Goal: Task Accomplishment & Management: Manage account settings

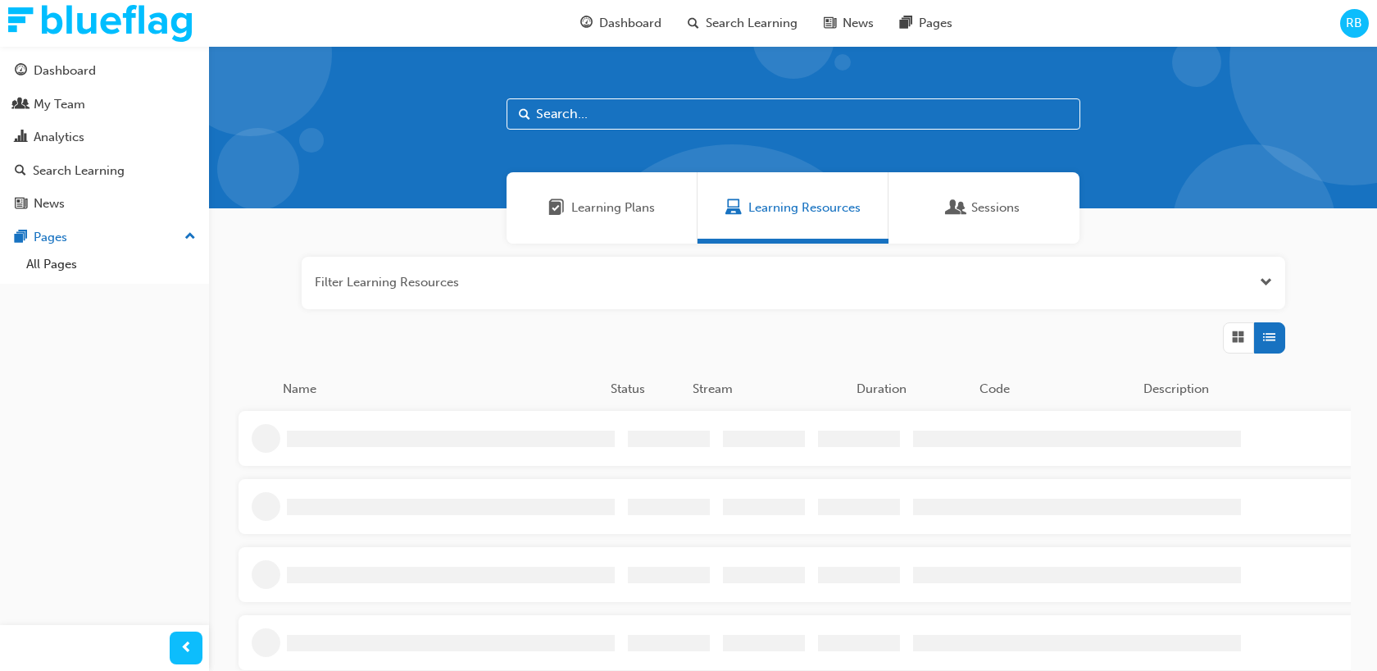
click at [1351, 31] on span "RB" at bounding box center [1354, 23] width 16 height 19
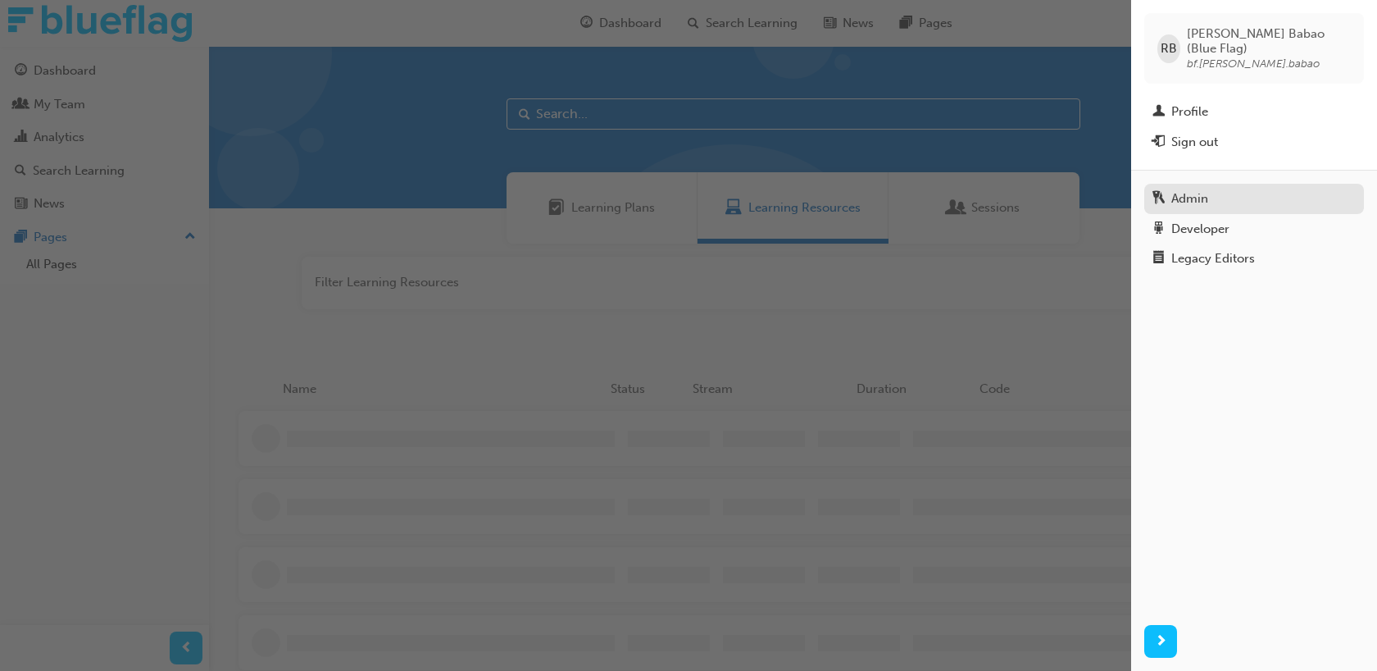
click at [1235, 189] on div "Admin" at bounding box center [1254, 199] width 203 height 20
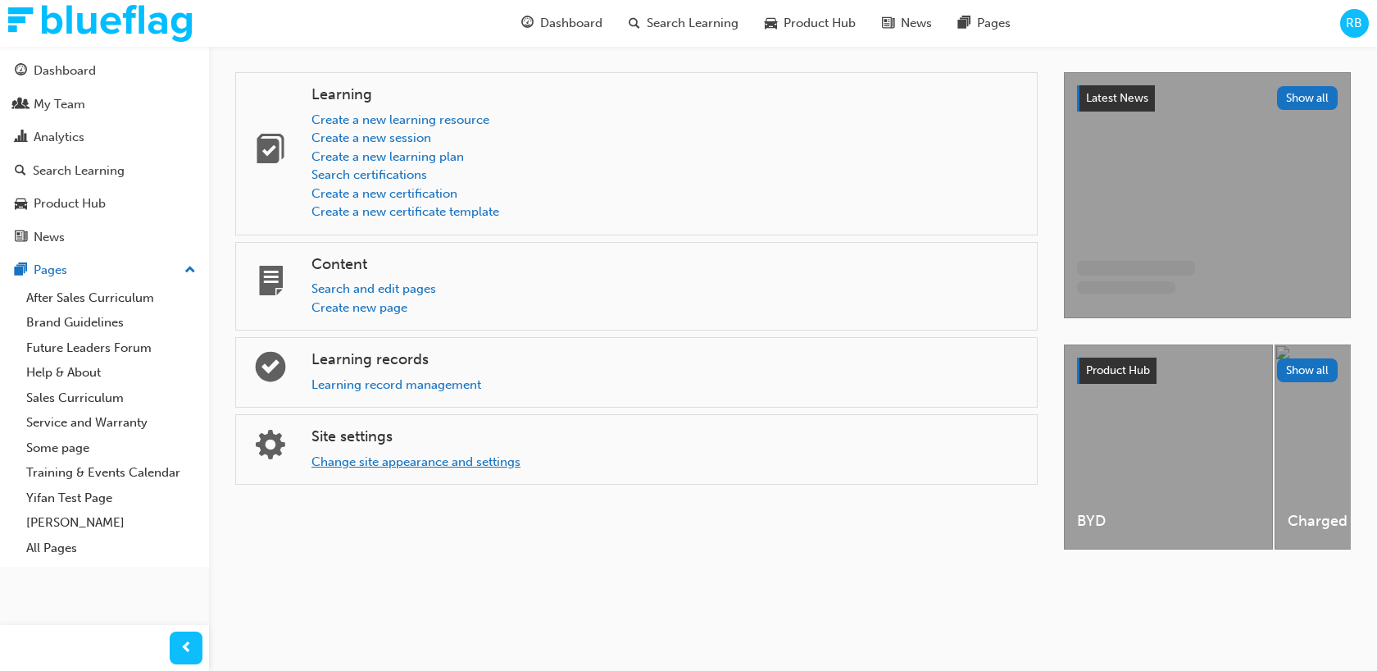
click at [417, 463] on link "Change site appearance and settings" at bounding box center [416, 461] width 209 height 15
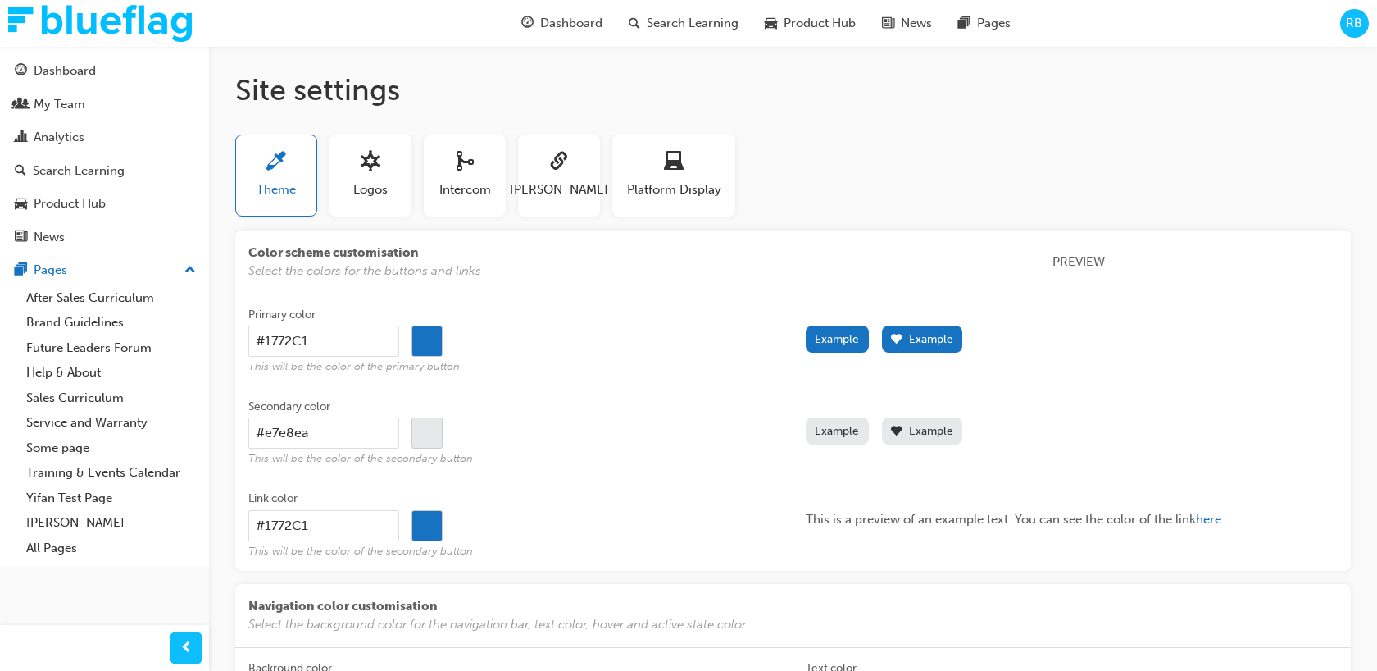
drag, startPoint x: 265, startPoint y: 351, endPoint x: 293, endPoint y: 345, distance: 29.3
click at [265, 351] on input "#1772C1" at bounding box center [323, 340] width 151 height 31
drag, startPoint x: 325, startPoint y: 339, endPoint x: 242, endPoint y: 343, distance: 83.7
click at [242, 343] on div "Primary color #1772C1 #1772c1 This will be the color of the primary button Labe…" at bounding box center [793, 432] width 1116 height 276
type input "f"
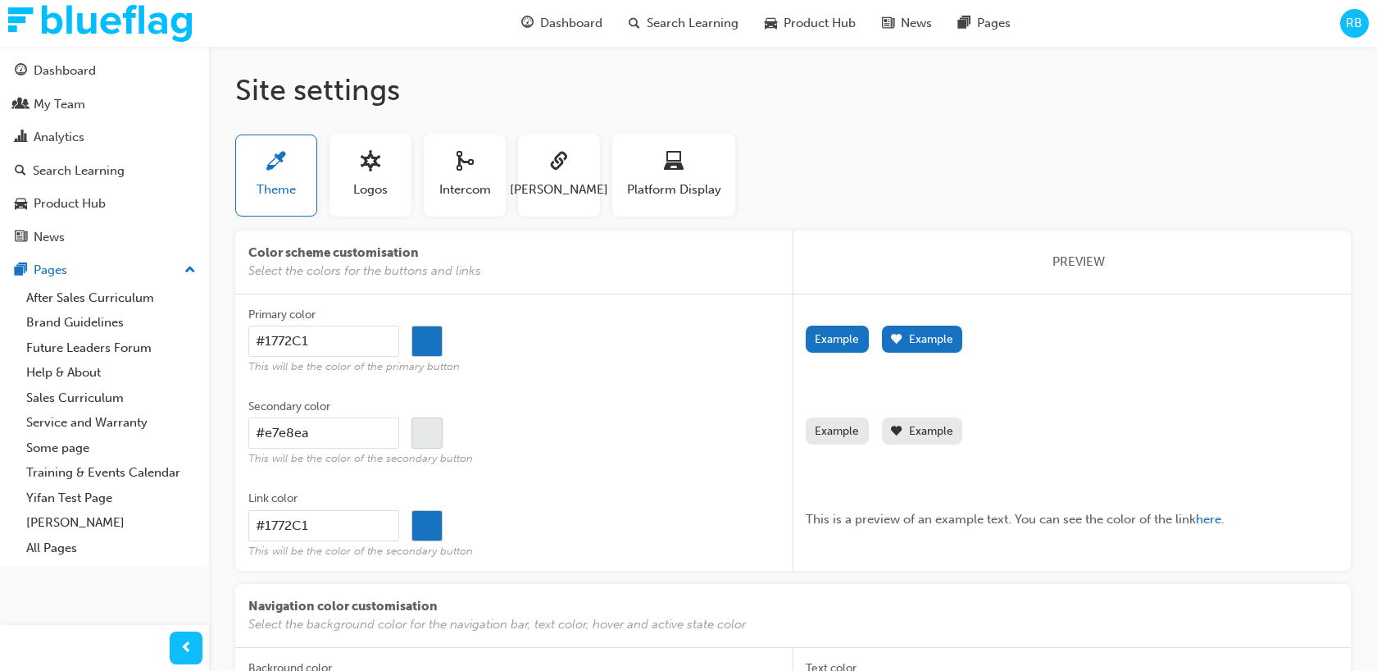
type input "#000000"
type input "ff"
type input "#000000"
type input "fff"
type input "#000000"
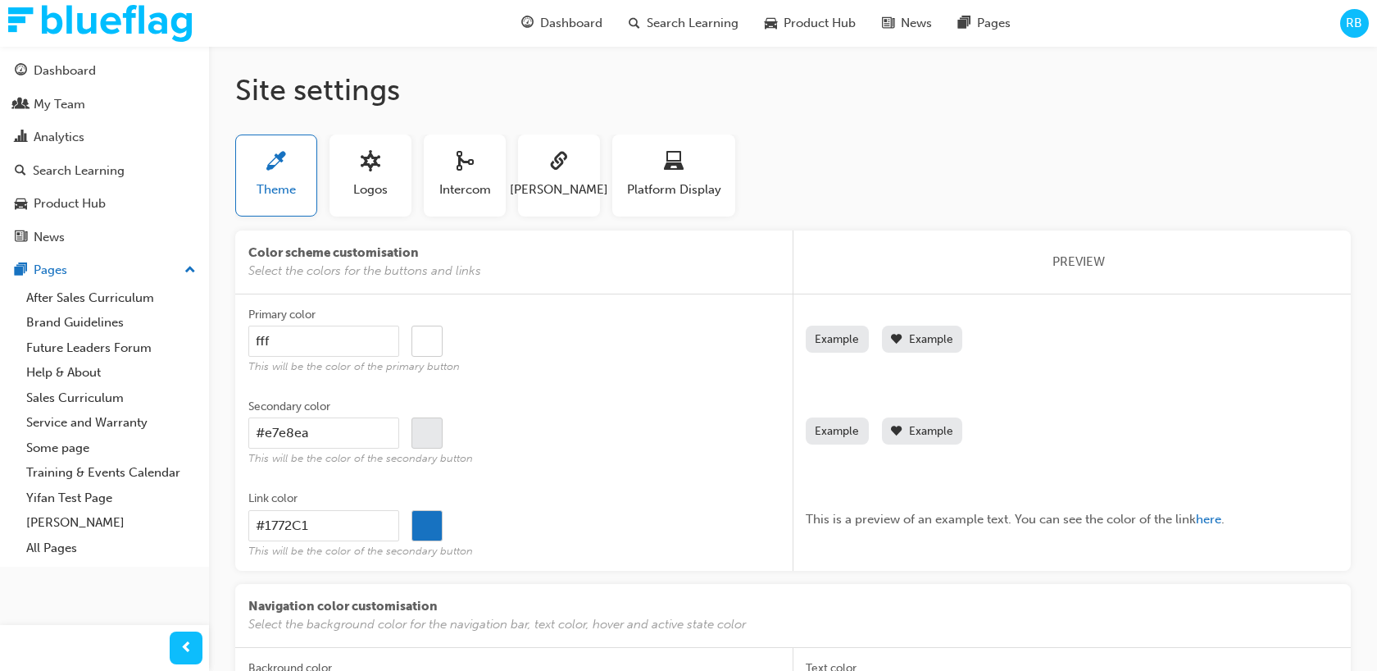
type input "ffff"
type input "#000000"
type input "fffff"
type input "#000000"
type input "ffffff"
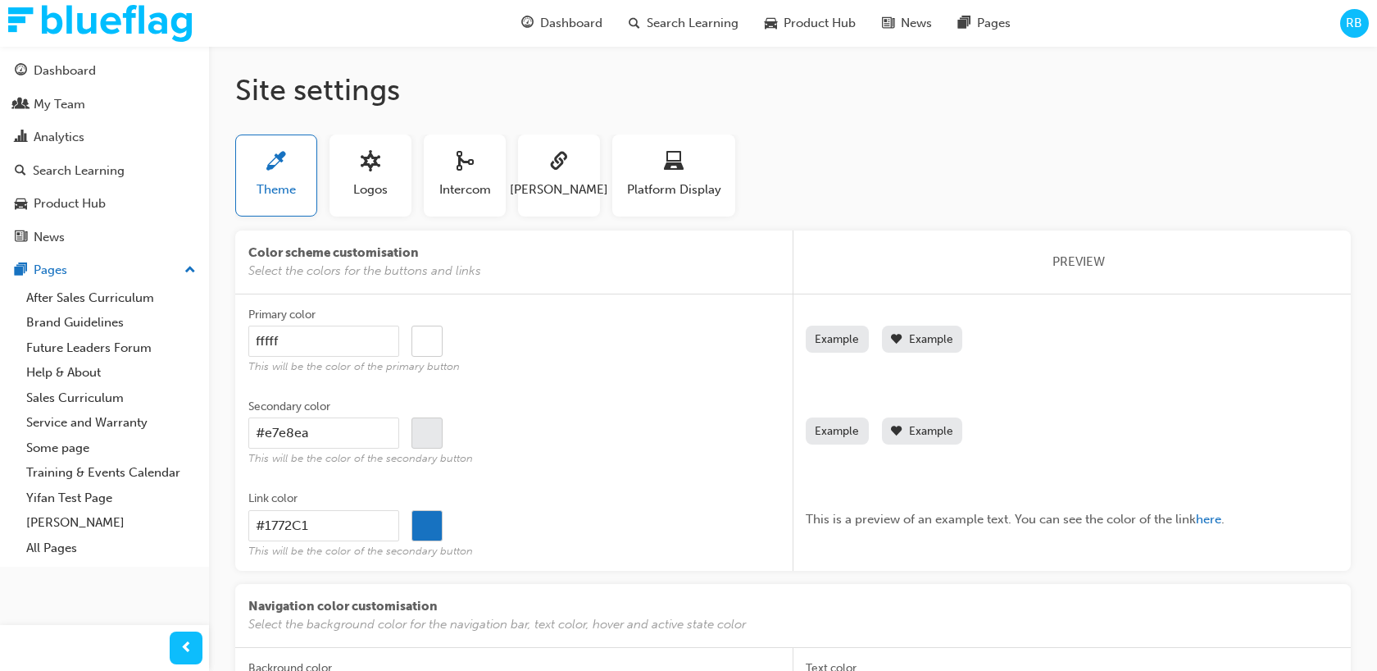
type input "#000000"
type input "ffffff"
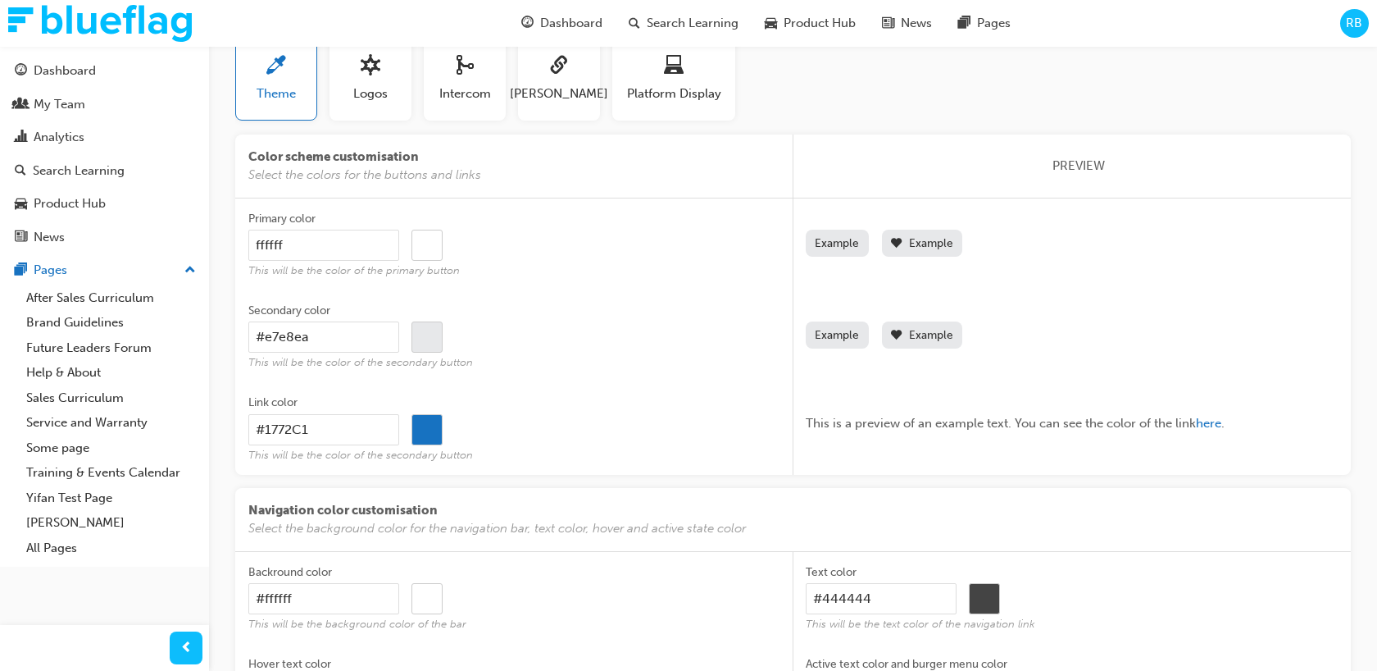
click at [561, 433] on div "#1772C1 #1772c1" at bounding box center [514, 429] width 532 height 31
click at [399, 433] on input "#1772C1" at bounding box center [323, 429] width 151 height 31
click at [422, 240] on input "#000000" at bounding box center [427, 242] width 30 height 31
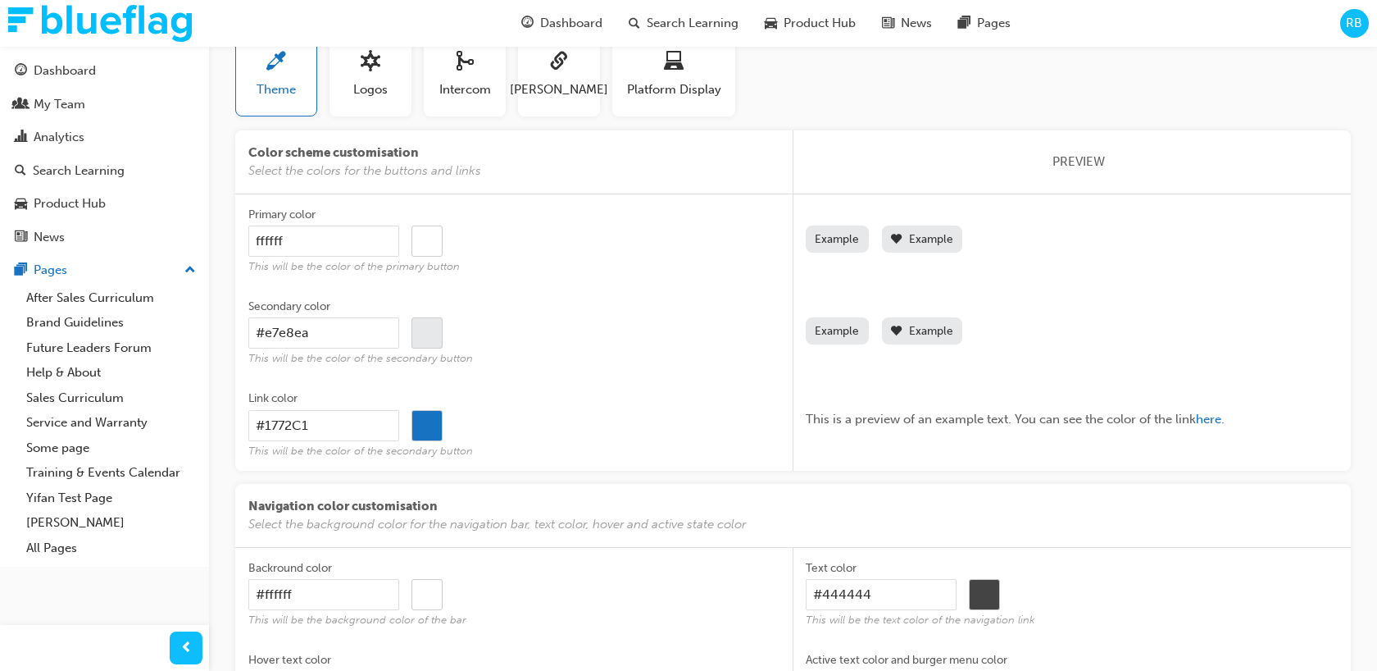
click at [425, 246] on input "#000000" at bounding box center [427, 241] width 30 height 31
click at [345, 253] on input "ffffff" at bounding box center [323, 240] width 151 height 31
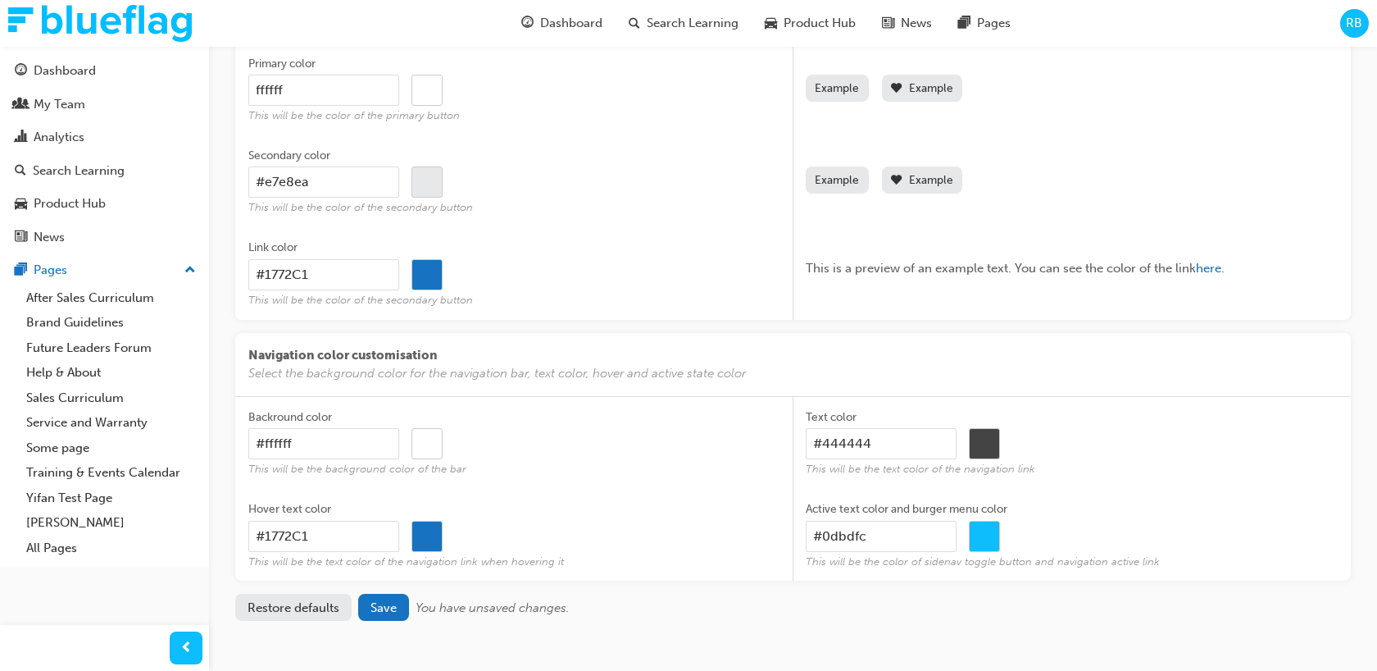
scroll to position [295, 0]
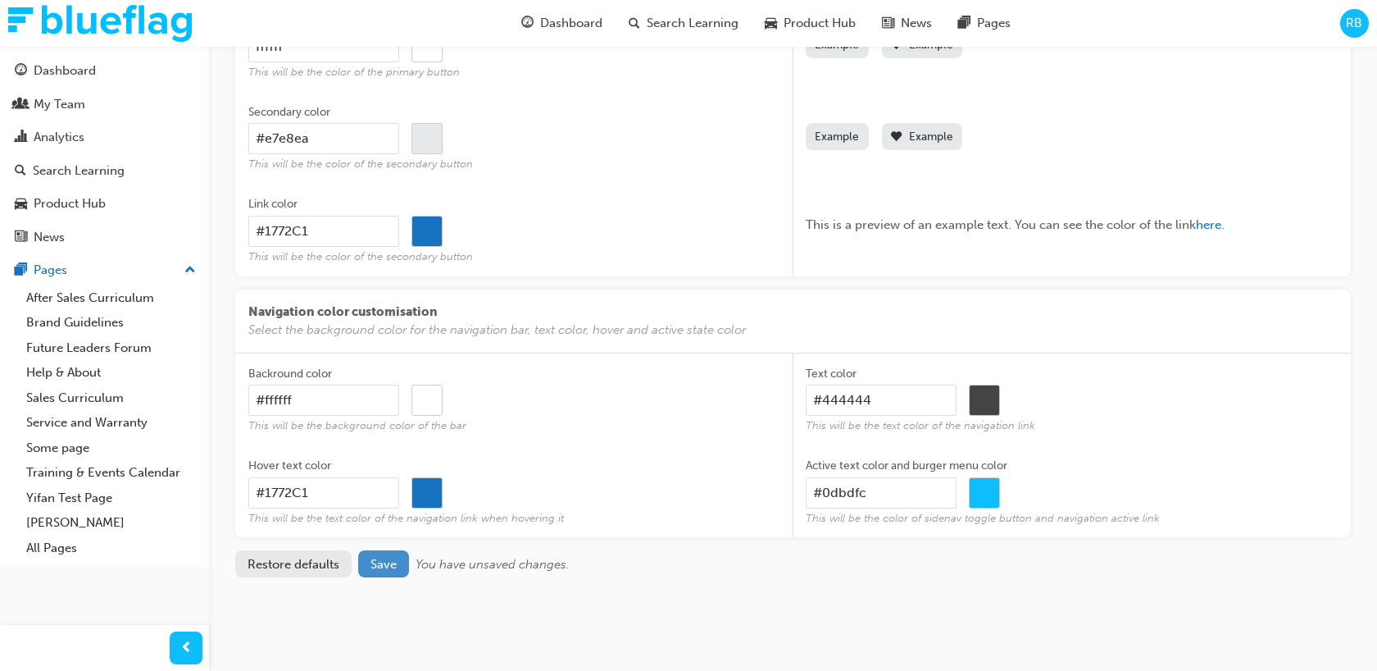
click at [385, 567] on span "Save" at bounding box center [384, 564] width 26 height 15
type input "#000000"
type input "#1772c1"
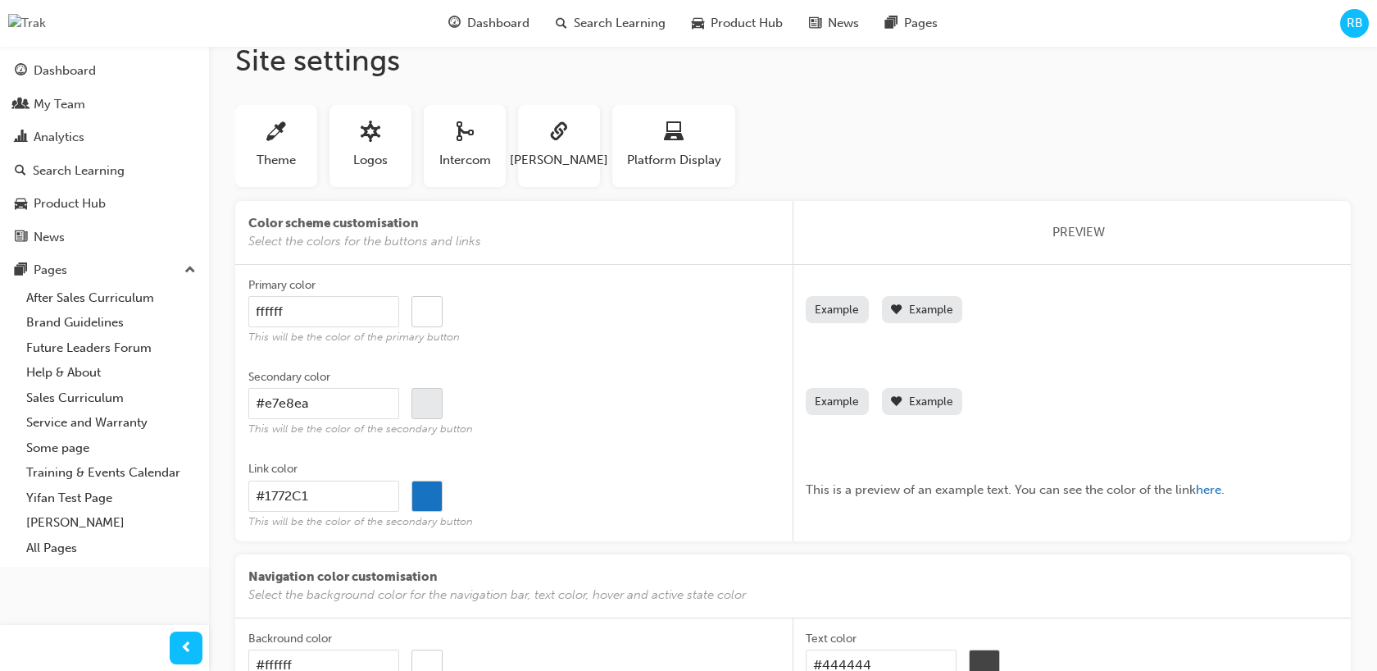
scroll to position [12, 0]
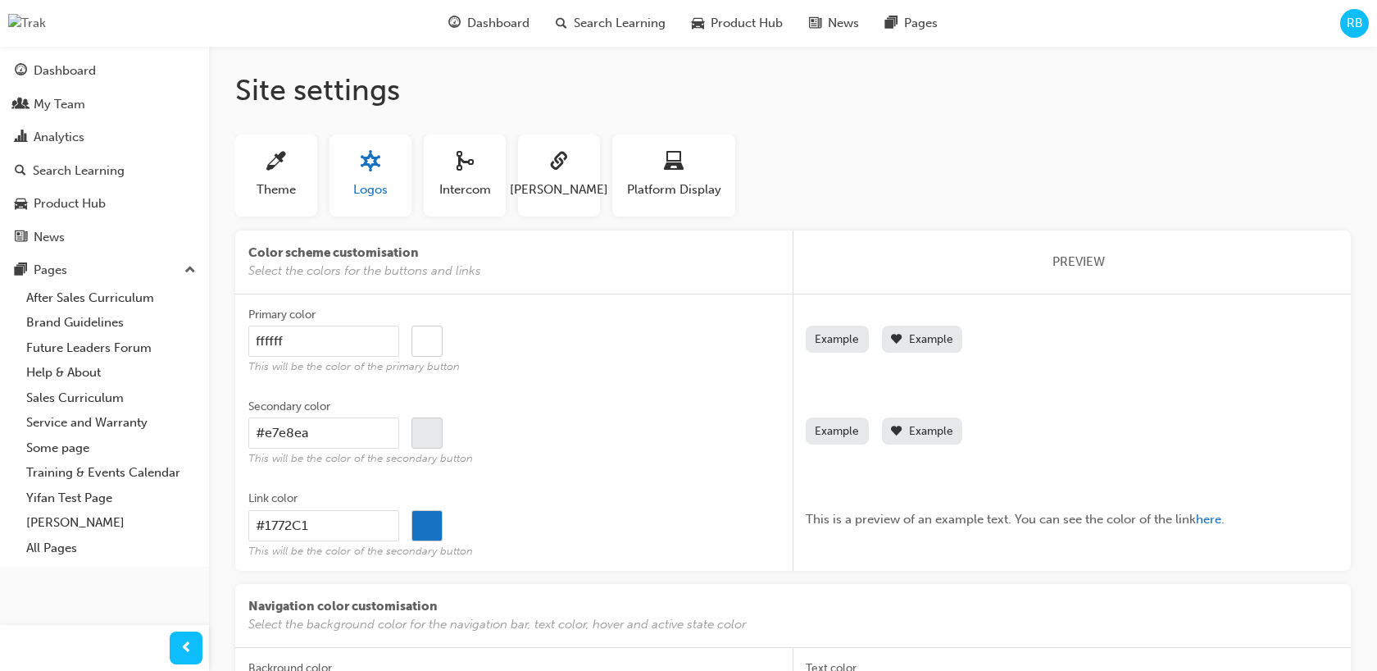
click at [373, 189] on span "Logos" at bounding box center [370, 189] width 34 height 19
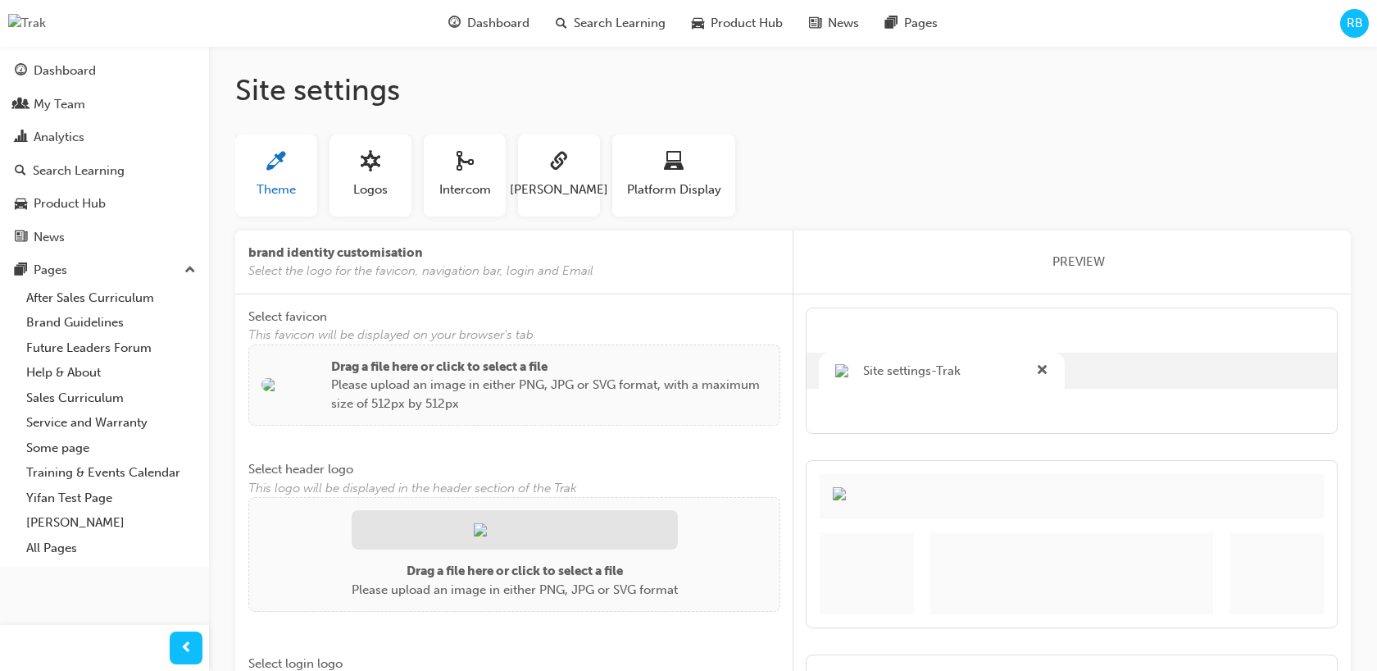
scroll to position [0, 0]
click at [274, 187] on span "Theme" at bounding box center [276, 189] width 39 height 19
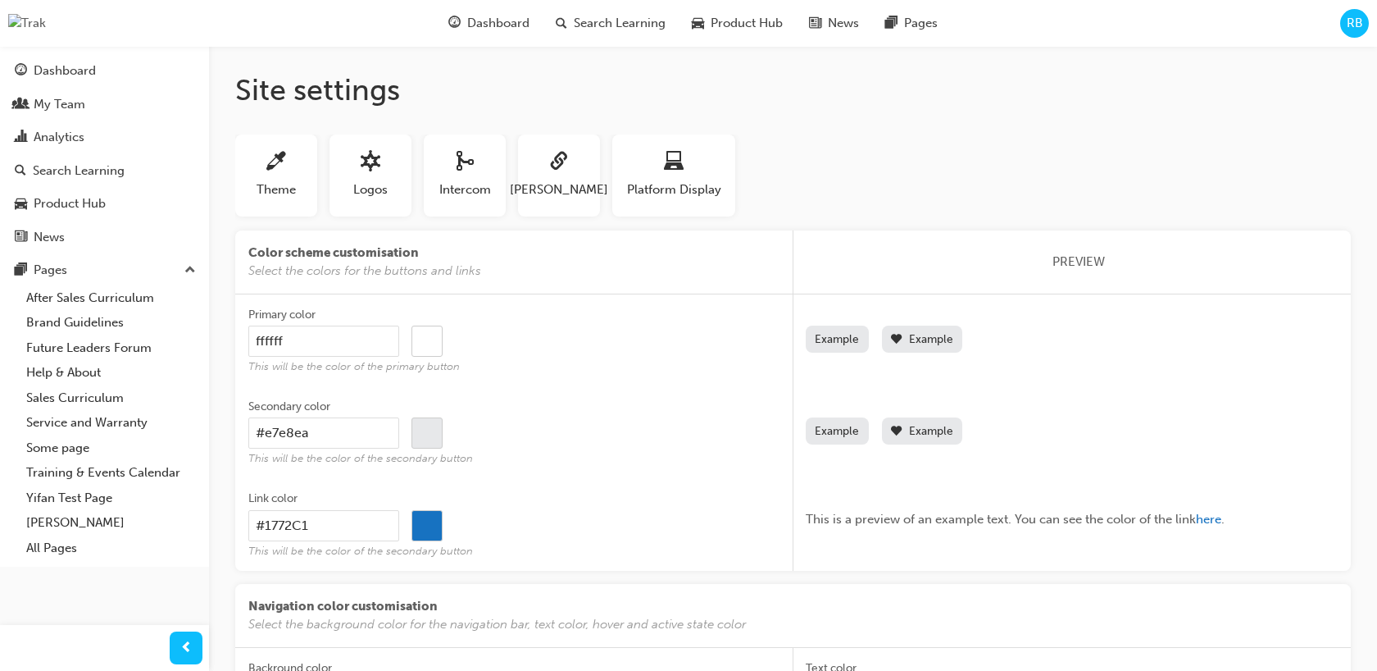
click at [433, 343] on input "#000000" at bounding box center [427, 341] width 30 height 31
click at [257, 342] on input "ffffff" at bounding box center [323, 340] width 151 height 31
type input "#ffffff"
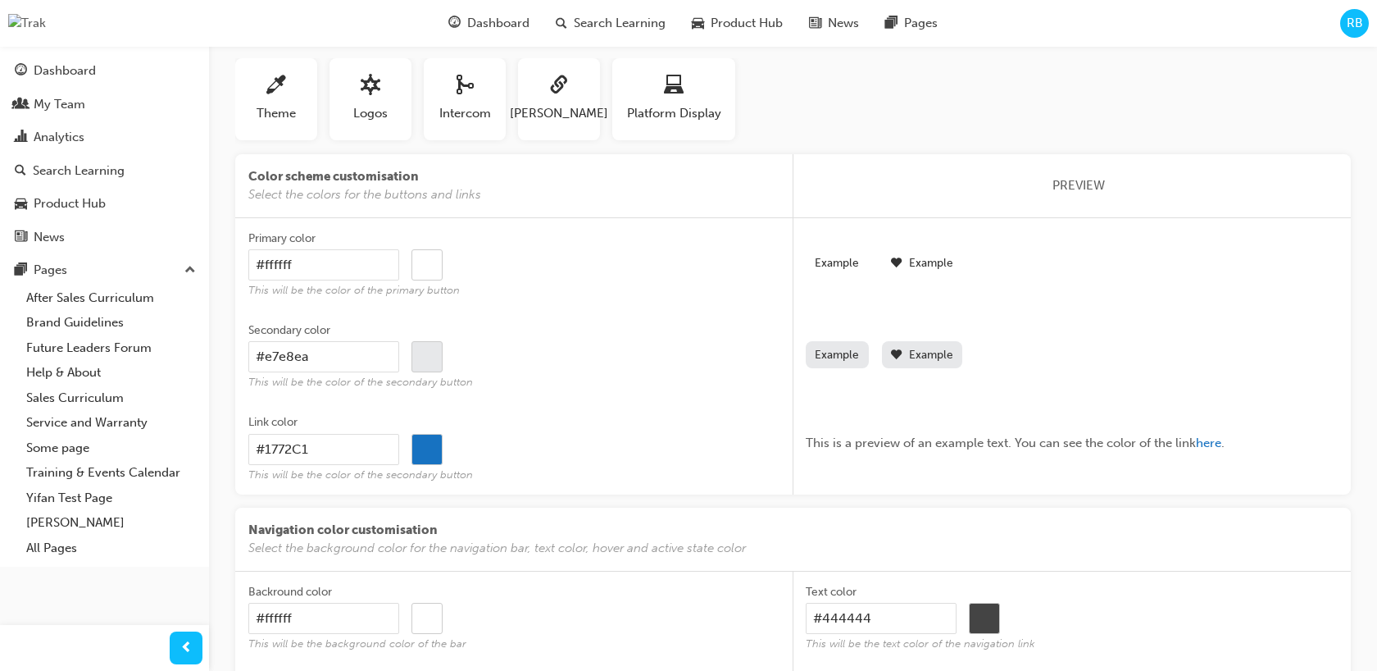
drag, startPoint x: 531, startPoint y: 306, endPoint x: 493, endPoint y: 303, distance: 38.6
click at [530, 306] on label "Primary color #ffffff #ffffff This will be the color of the primary button" at bounding box center [514, 264] width 532 height 92
click at [399, 280] on input "#ffffff" at bounding box center [323, 264] width 151 height 31
click at [351, 269] on input "#ffffff" at bounding box center [323, 264] width 151 height 31
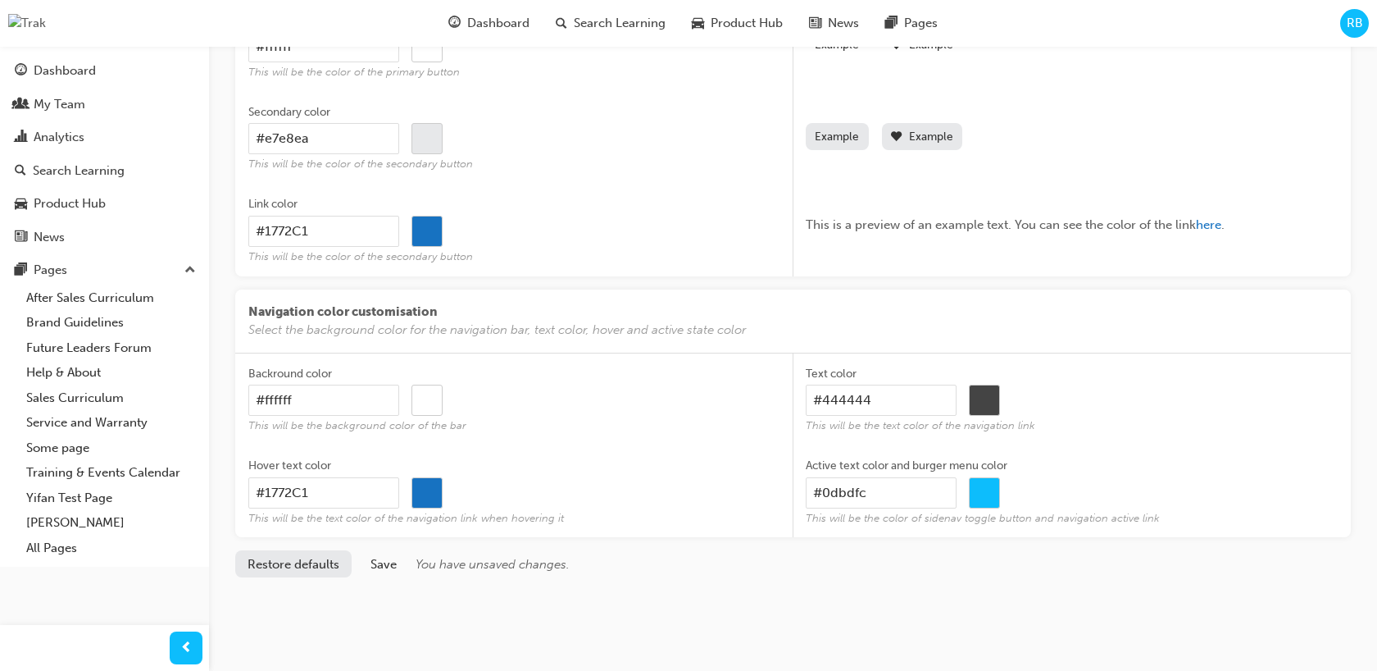
click at [280, 573] on button "Restore defaults" at bounding box center [293, 563] width 116 height 27
type input "#1772C1"
type input "#1772c1"
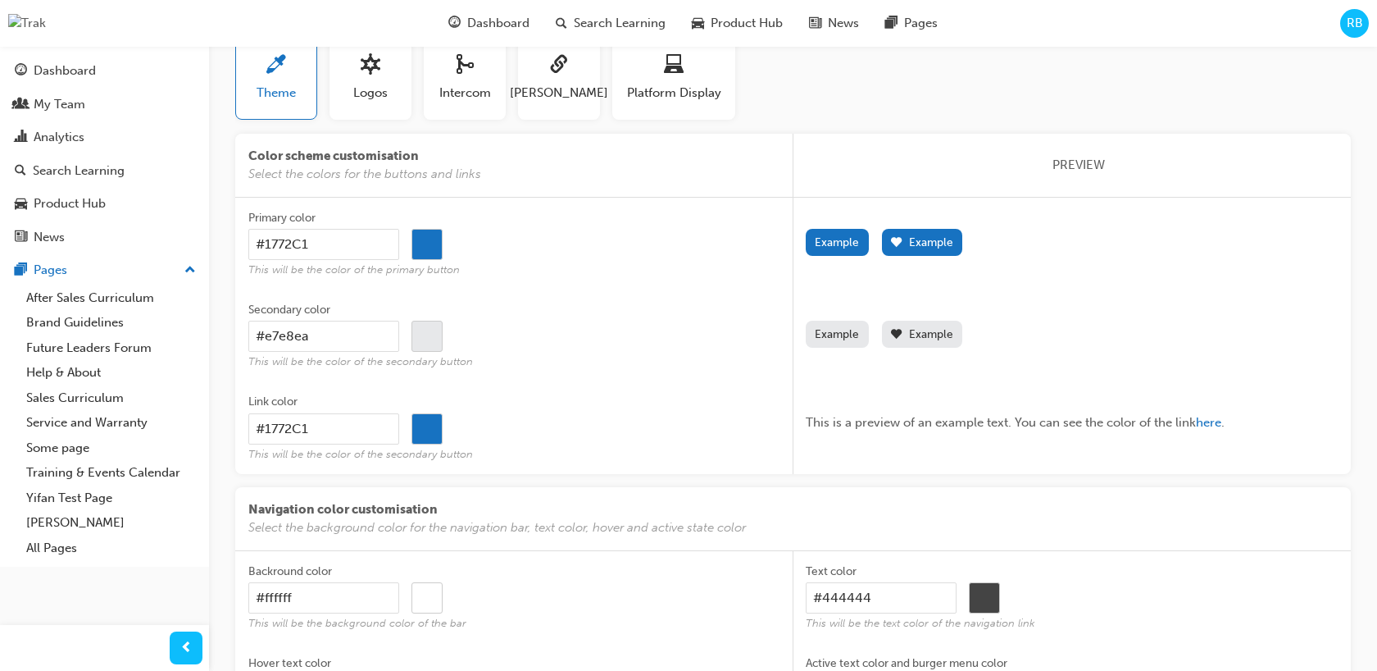
scroll to position [100, 0]
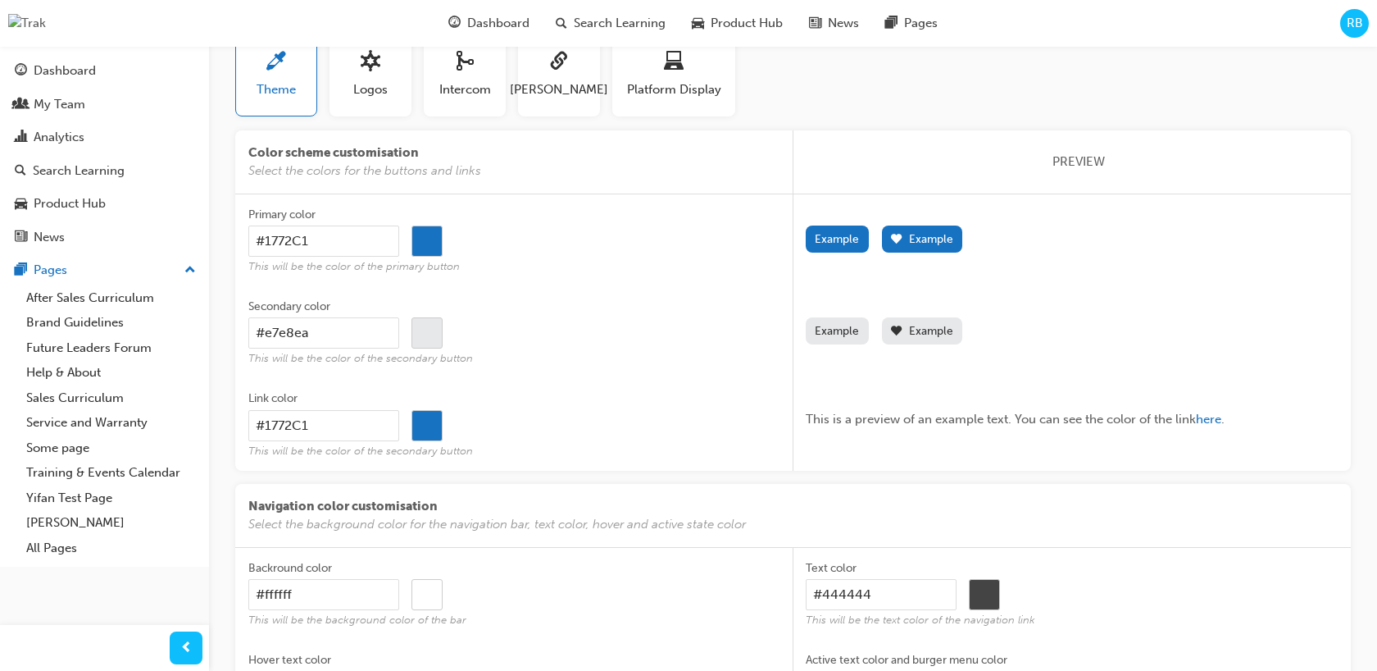
click at [334, 244] on input "#1772C1" at bounding box center [323, 240] width 151 height 31
drag, startPoint x: 338, startPoint y: 240, endPoint x: 339, endPoint y: 258, distance: 18.1
click at [265, 246] on input "#1772C1" at bounding box center [323, 240] width 151 height 31
type input "#"
type input "#000000"
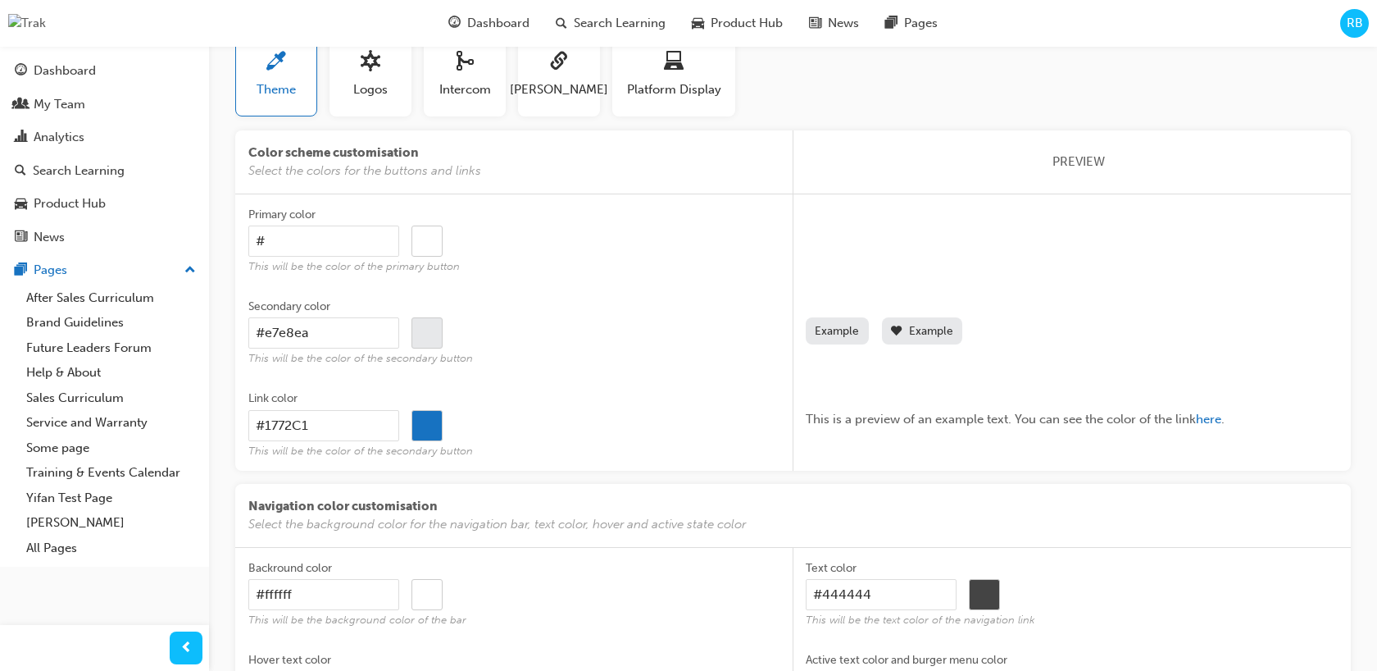
scroll to position [102, 0]
drag, startPoint x: 299, startPoint y: 246, endPoint x: 234, endPoint y: 243, distance: 64.8
click at [235, 243] on div "Primary color # #000000 This will be the color of the primary button Label Exam…" at bounding box center [793, 330] width 1116 height 276
type input "#000000"
paste input "1772C1"
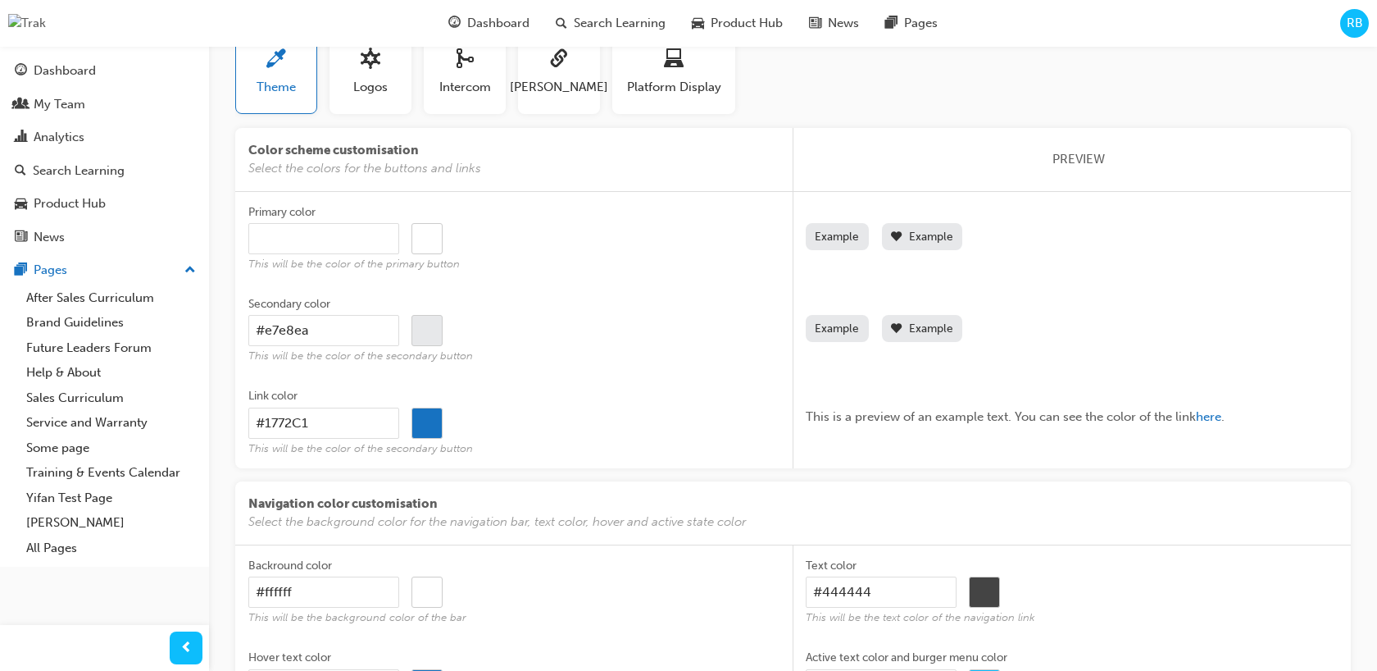
type input "1772C1"
type input "#000000"
type input "1772C1"
click at [569, 262] on span "This will be the color of the primary button" at bounding box center [514, 264] width 532 height 14
click at [399, 254] on input "1772C1" at bounding box center [323, 238] width 151 height 31
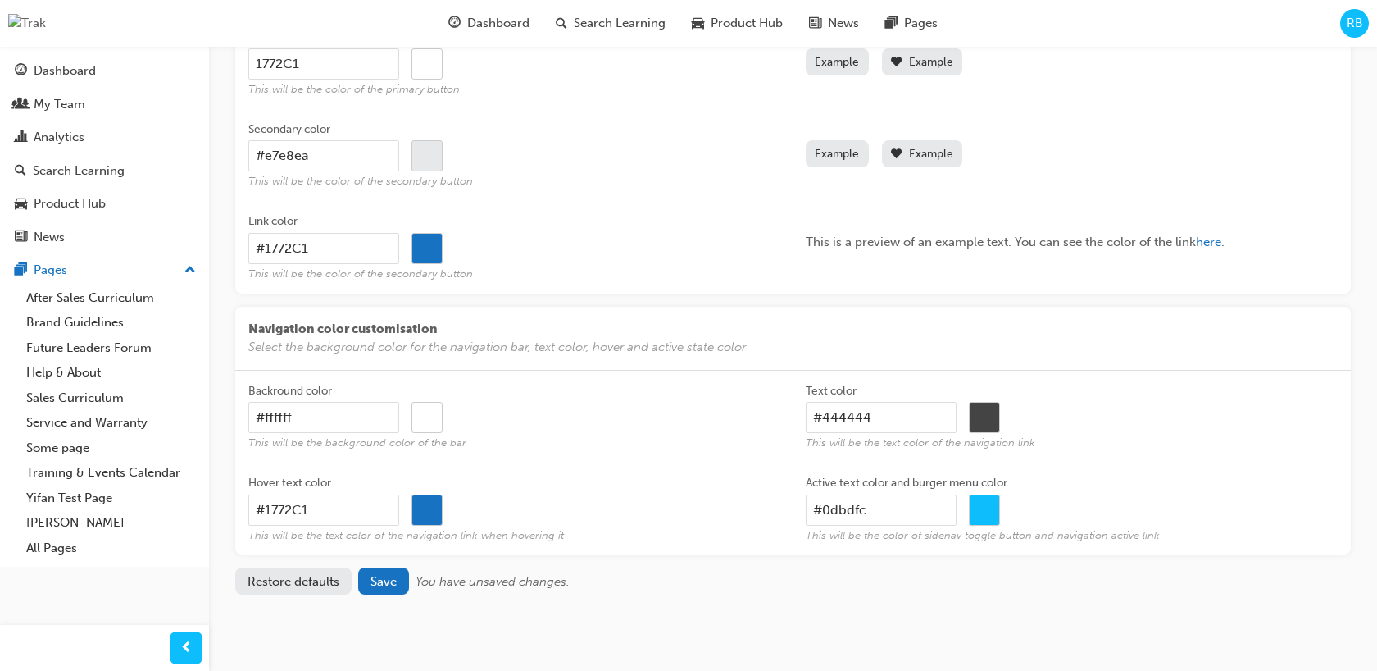
scroll to position [283, 0]
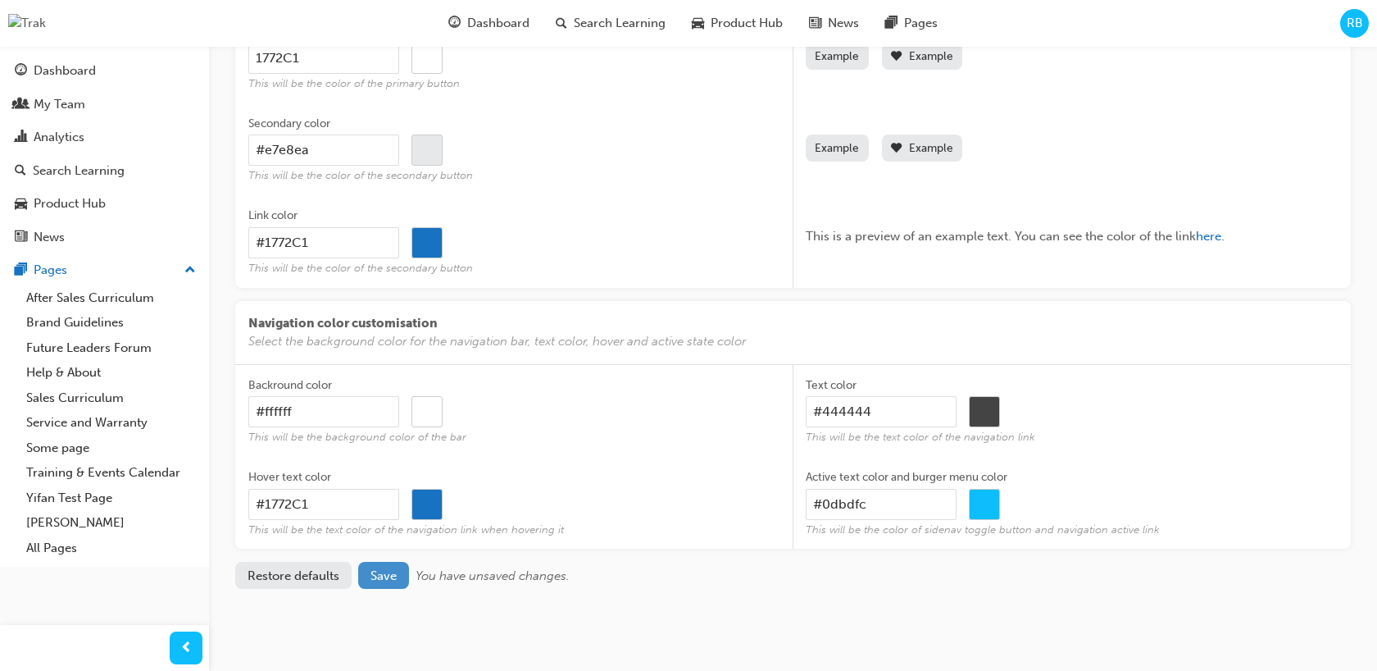
click at [389, 580] on span "Save" at bounding box center [384, 575] width 26 height 15
type input "#000000"
type input "#1772c1"
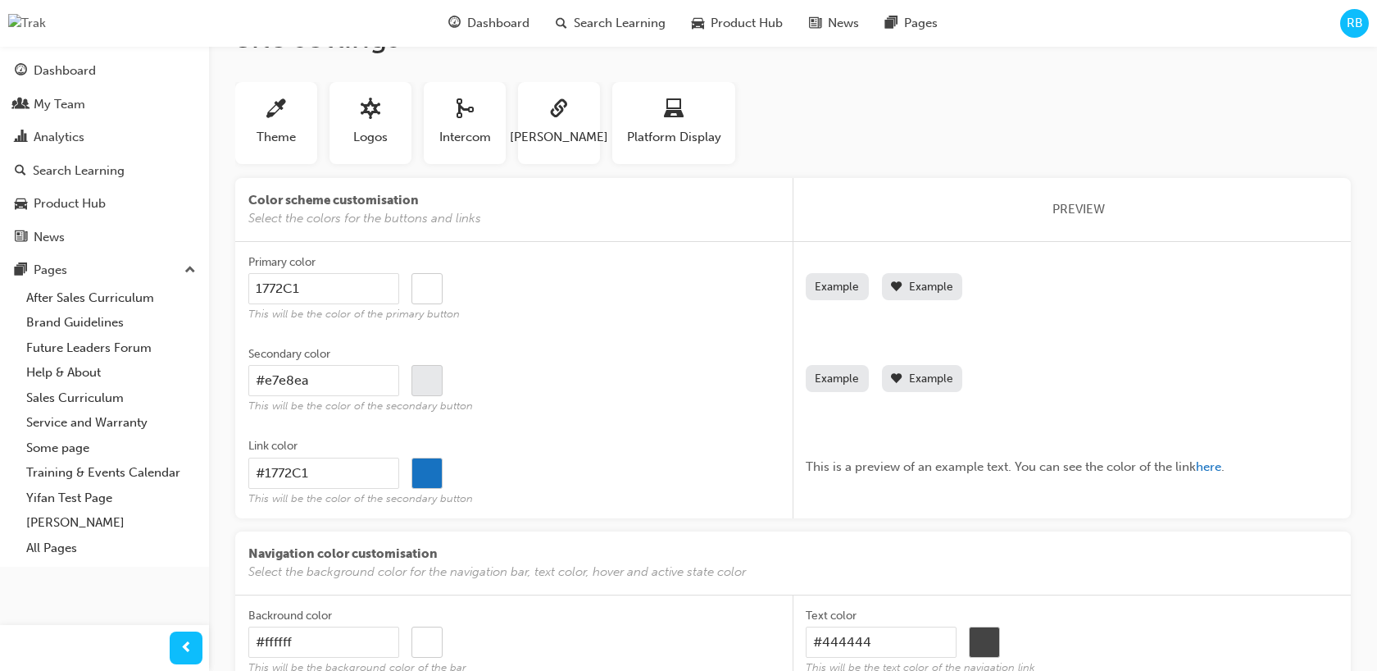
scroll to position [0, 0]
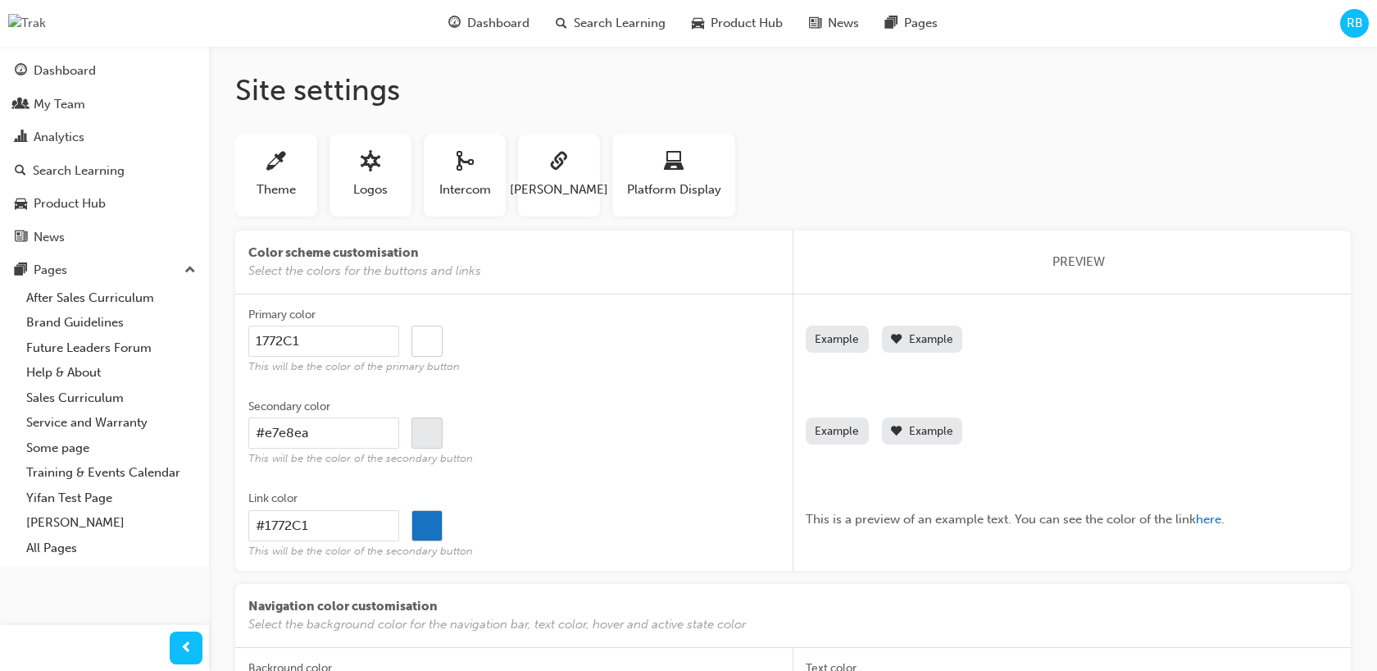
drag, startPoint x: 253, startPoint y: 340, endPoint x: 284, endPoint y: 341, distance: 30.3
click at [254, 339] on input "1772C1" at bounding box center [323, 340] width 151 height 31
type input "#1772C1"
type input "#1772c1"
type input "#1772C1"
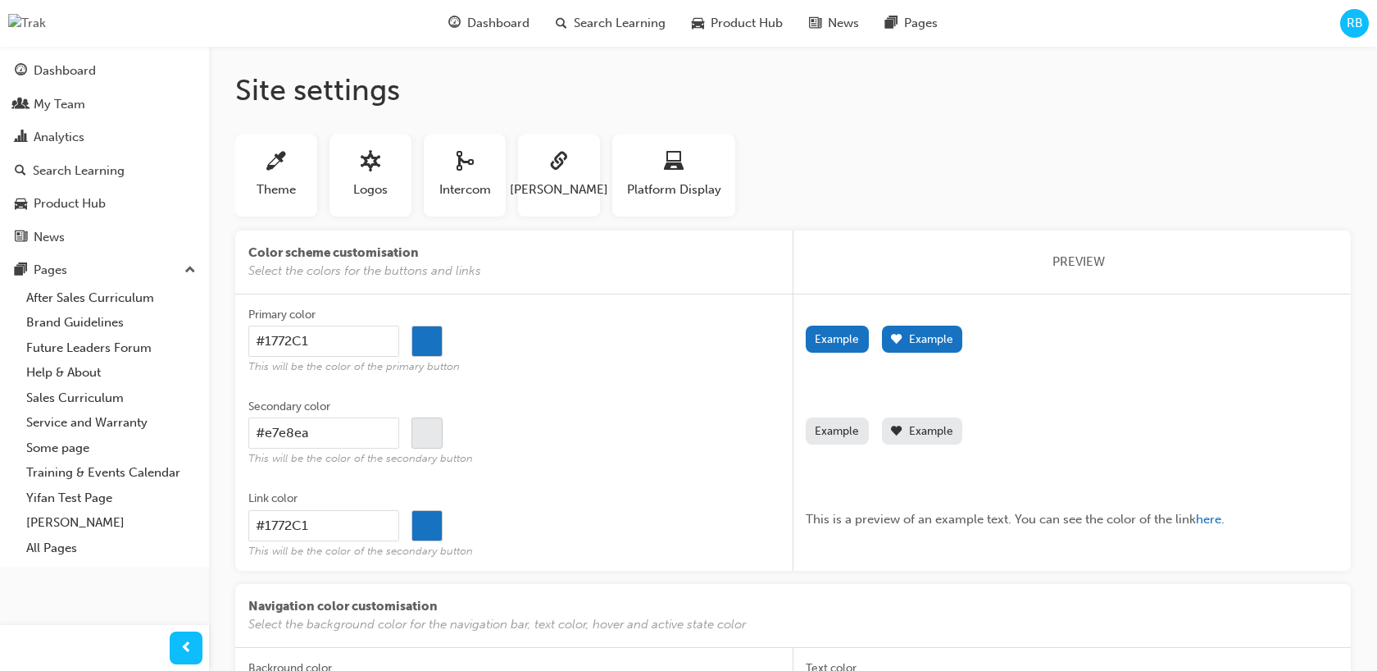
drag, startPoint x: 601, startPoint y: 352, endPoint x: 586, endPoint y: 364, distance: 18.7
click at [601, 352] on div "#1772C1 #1772c1" at bounding box center [514, 340] width 532 height 31
click at [399, 352] on input "#1772C1" at bounding box center [323, 340] width 151 height 31
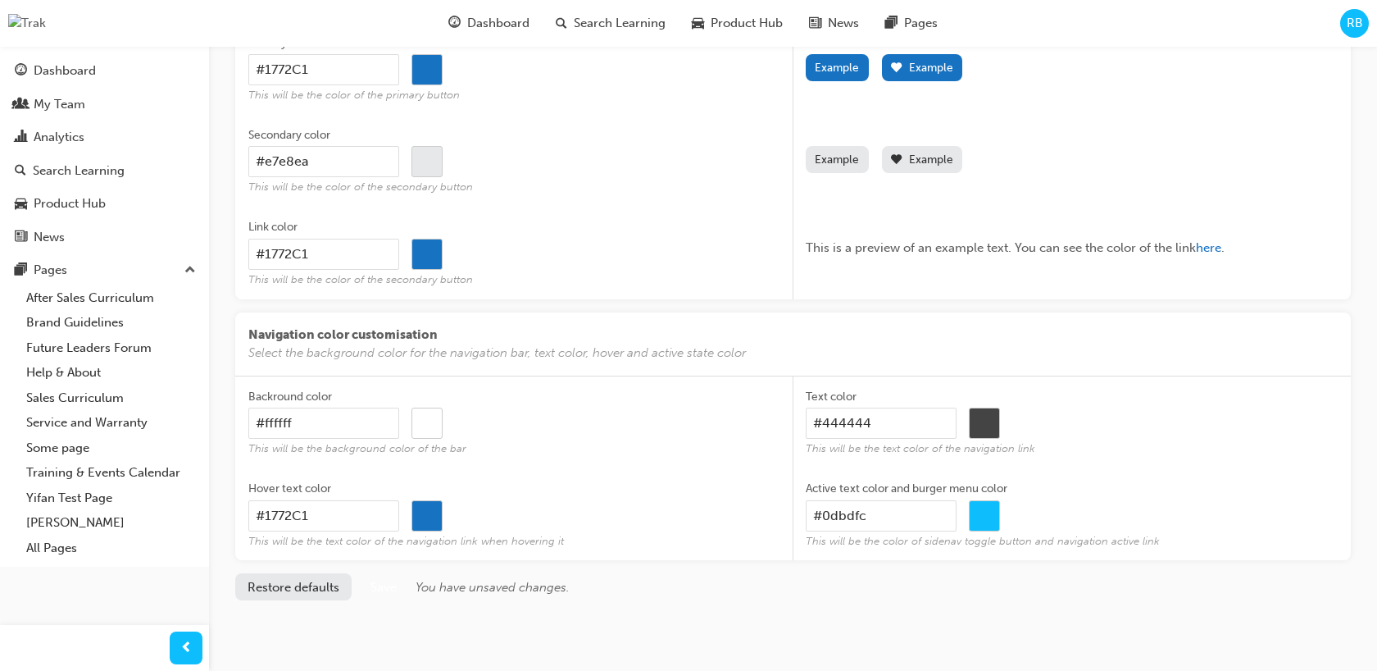
scroll to position [295, 0]
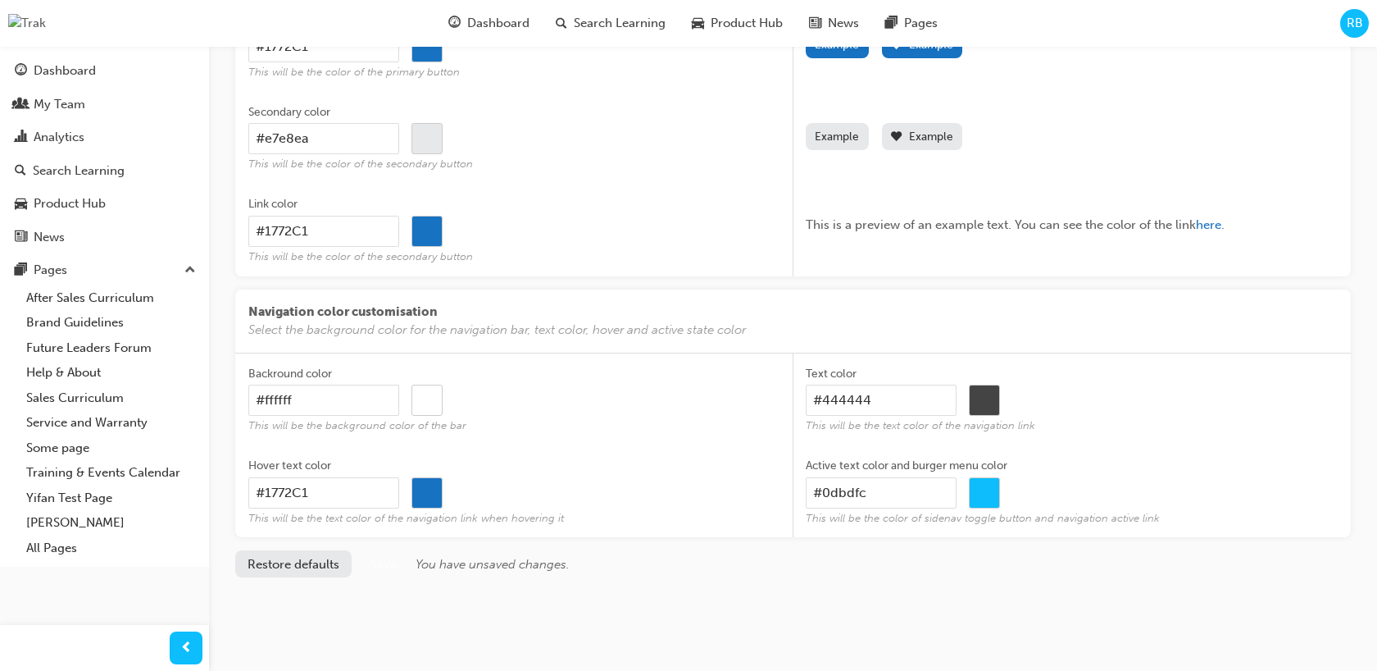
click at [402, 571] on button "Save" at bounding box center [383, 563] width 51 height 27
type input "#1772c1"
drag, startPoint x: 393, startPoint y: 566, endPoint x: 432, endPoint y: 553, distance: 41.2
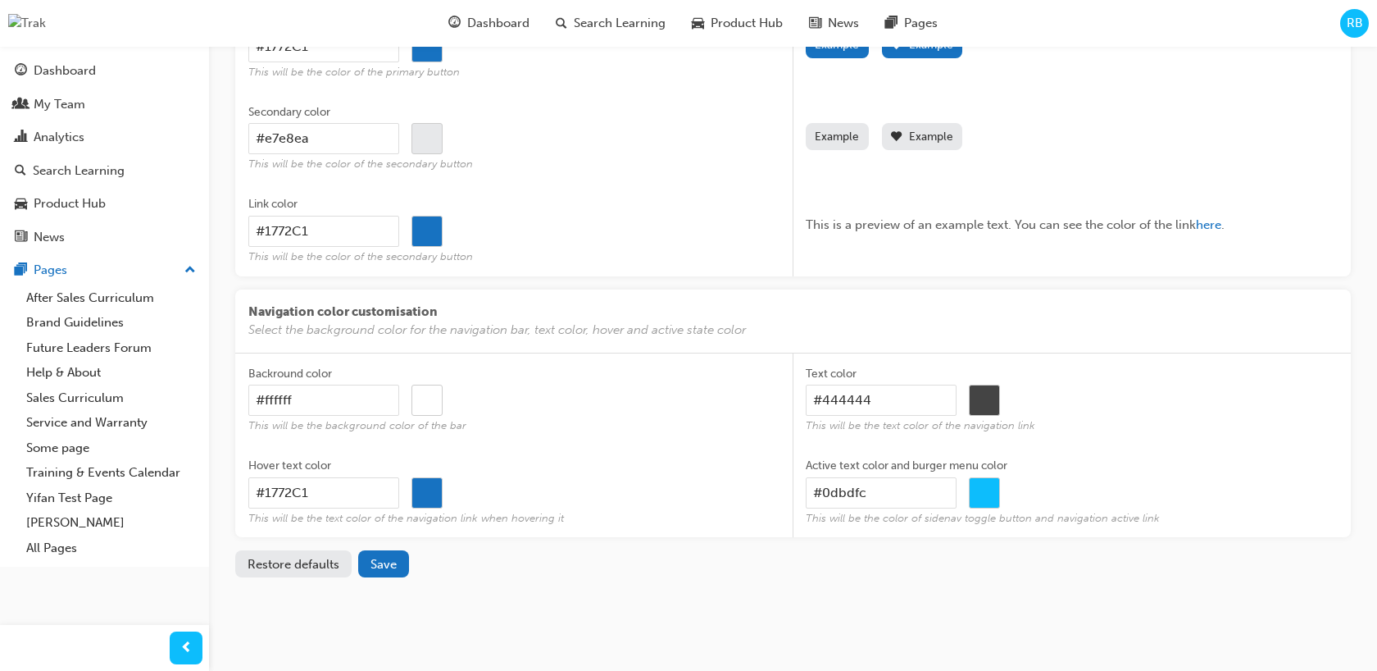
click at [395, 565] on span "Save" at bounding box center [384, 564] width 26 height 15
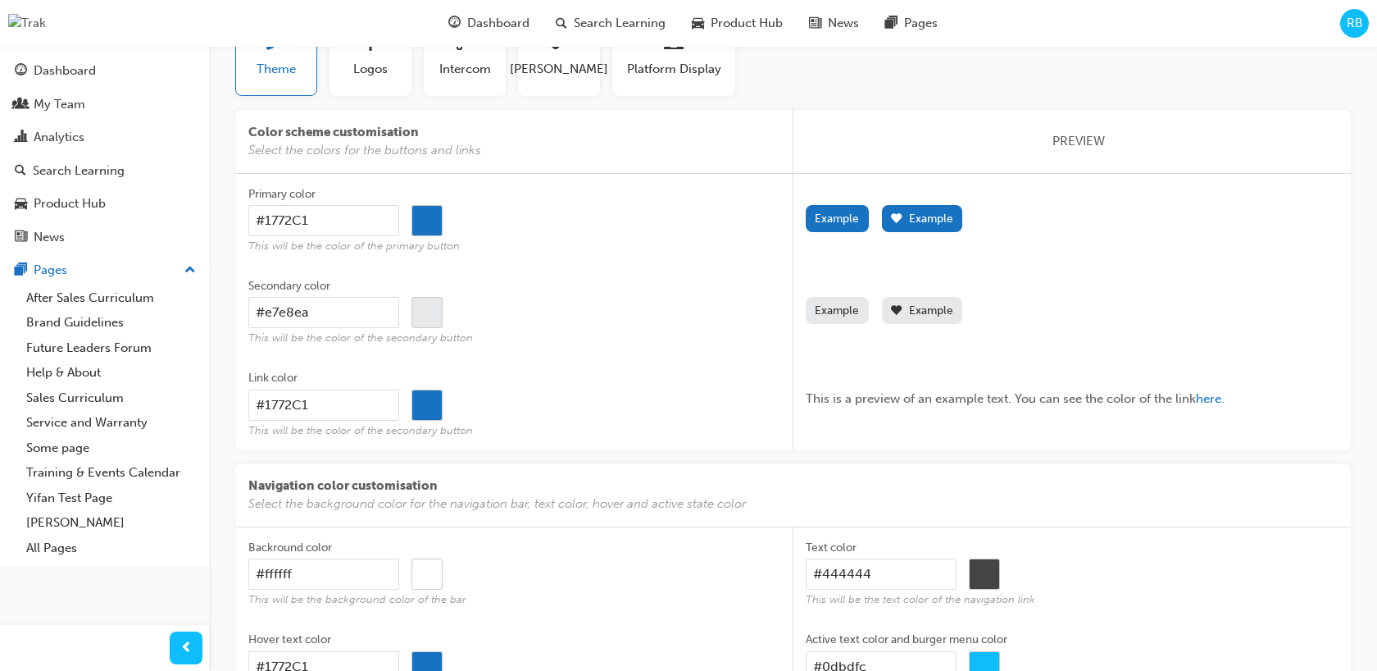
scroll to position [0, 0]
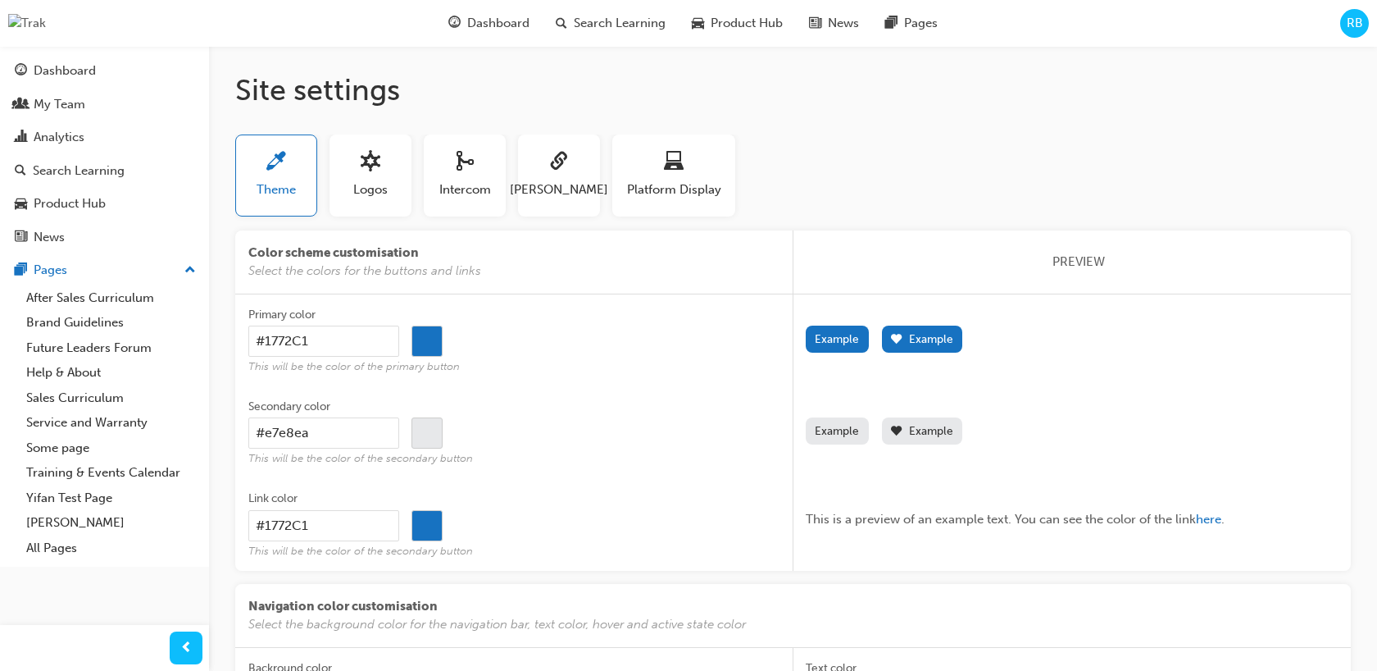
click at [430, 343] on input "#1772c1" at bounding box center [427, 341] width 30 height 31
click at [621, 316] on div "Primary color" at bounding box center [514, 317] width 532 height 20
click at [399, 325] on input "#1772C1" at bounding box center [323, 340] width 151 height 31
click at [389, 201] on button "Logos" at bounding box center [371, 175] width 82 height 82
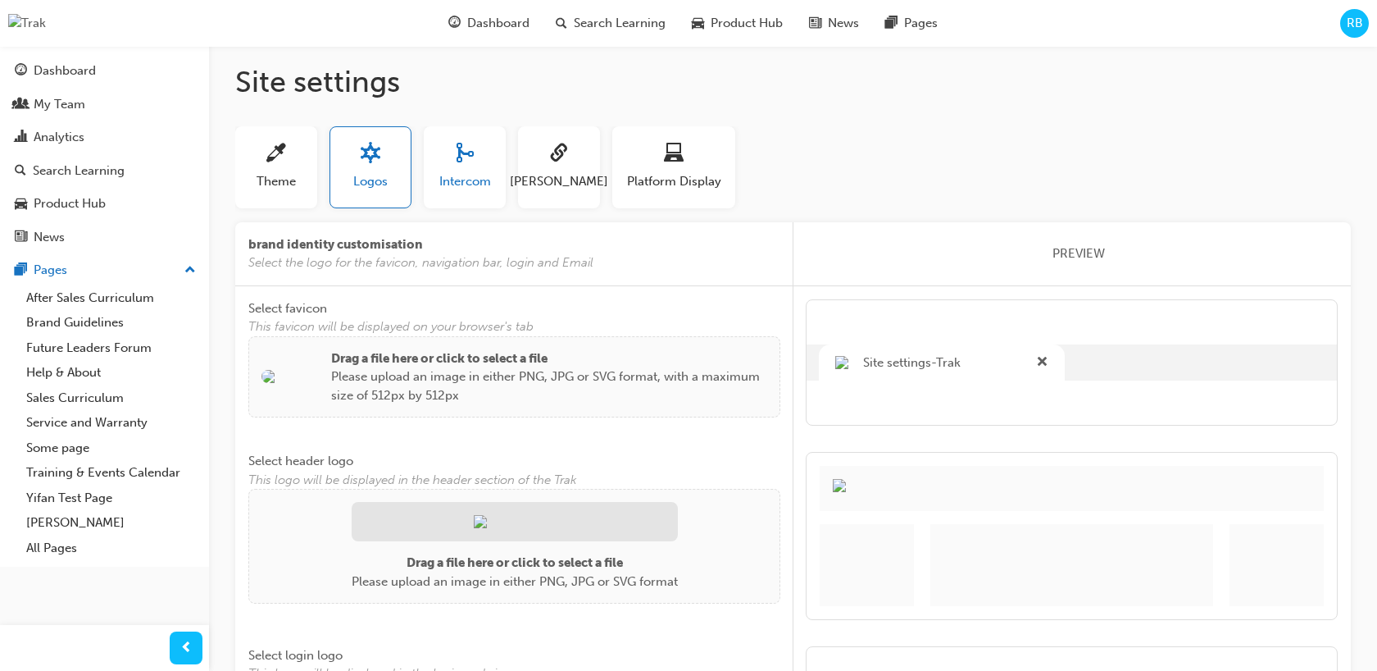
scroll to position [11, 0]
click at [439, 184] on span "Intercom" at bounding box center [465, 179] width 52 height 19
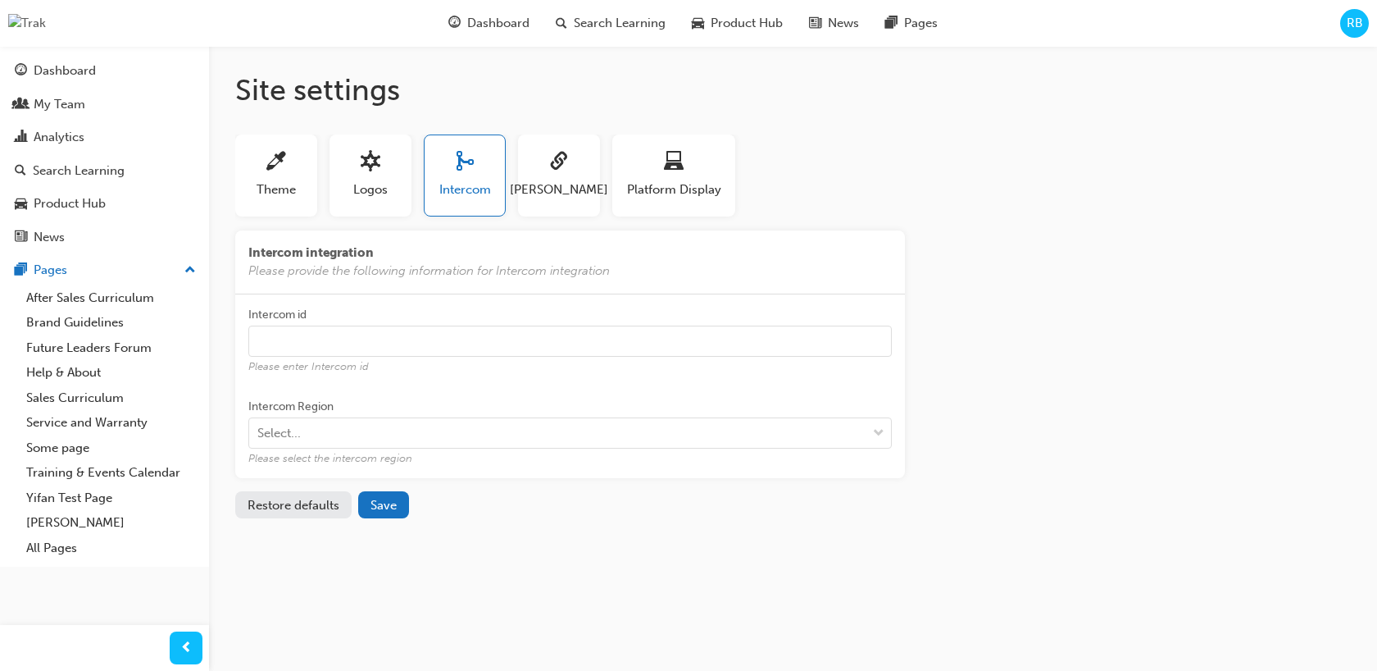
click at [505, 177] on div "Intercom" at bounding box center [465, 175] width 82 height 82
click at [562, 172] on span "sitesettings_saml-icon" at bounding box center [559, 163] width 20 height 22
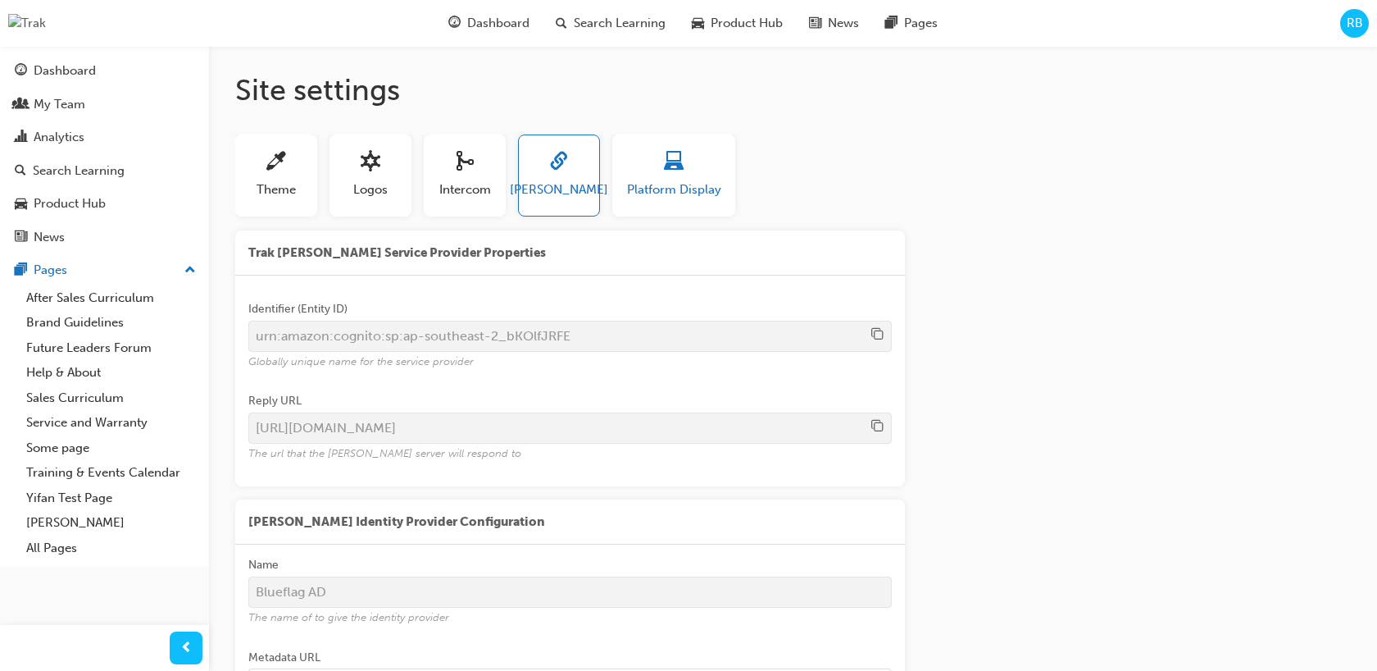
click at [664, 174] on span "laptop-icon" at bounding box center [674, 163] width 20 height 22
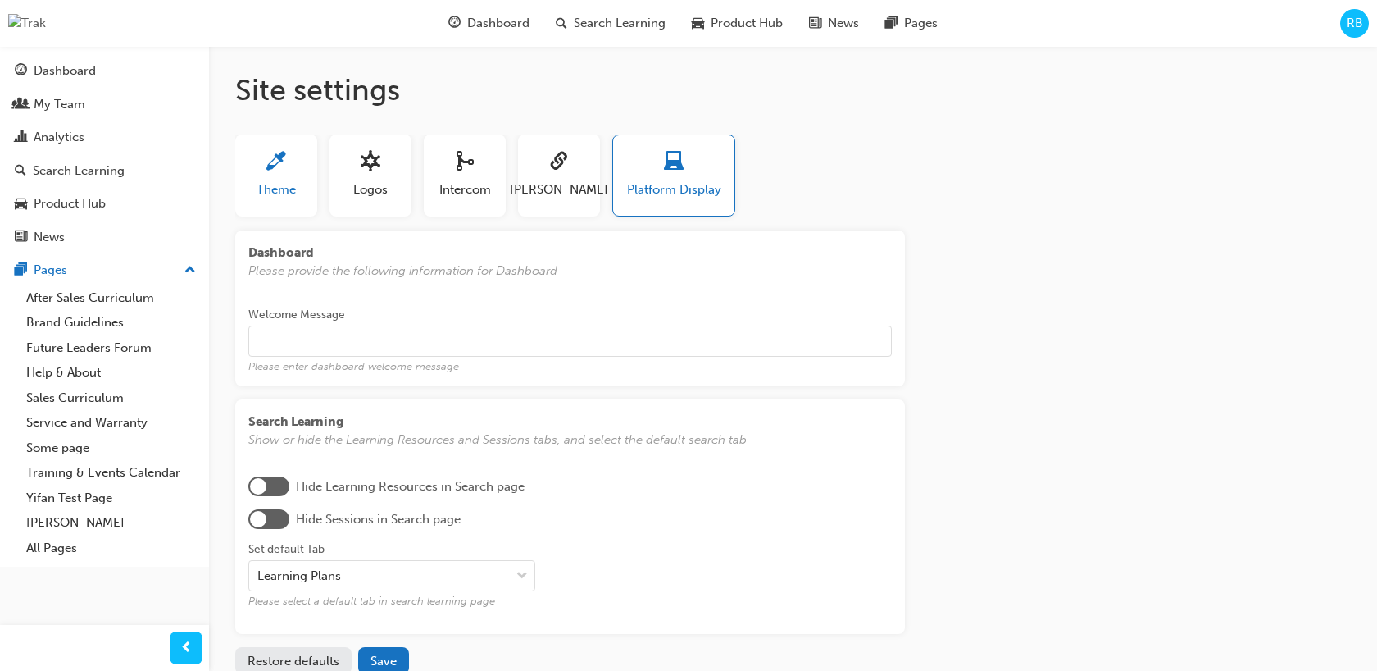
drag, startPoint x: 330, startPoint y: 180, endPoint x: 261, endPoint y: 179, distance: 69.7
click at [330, 180] on div "Logos" at bounding box center [371, 175] width 82 height 82
click at [261, 180] on span "Theme" at bounding box center [276, 189] width 39 height 19
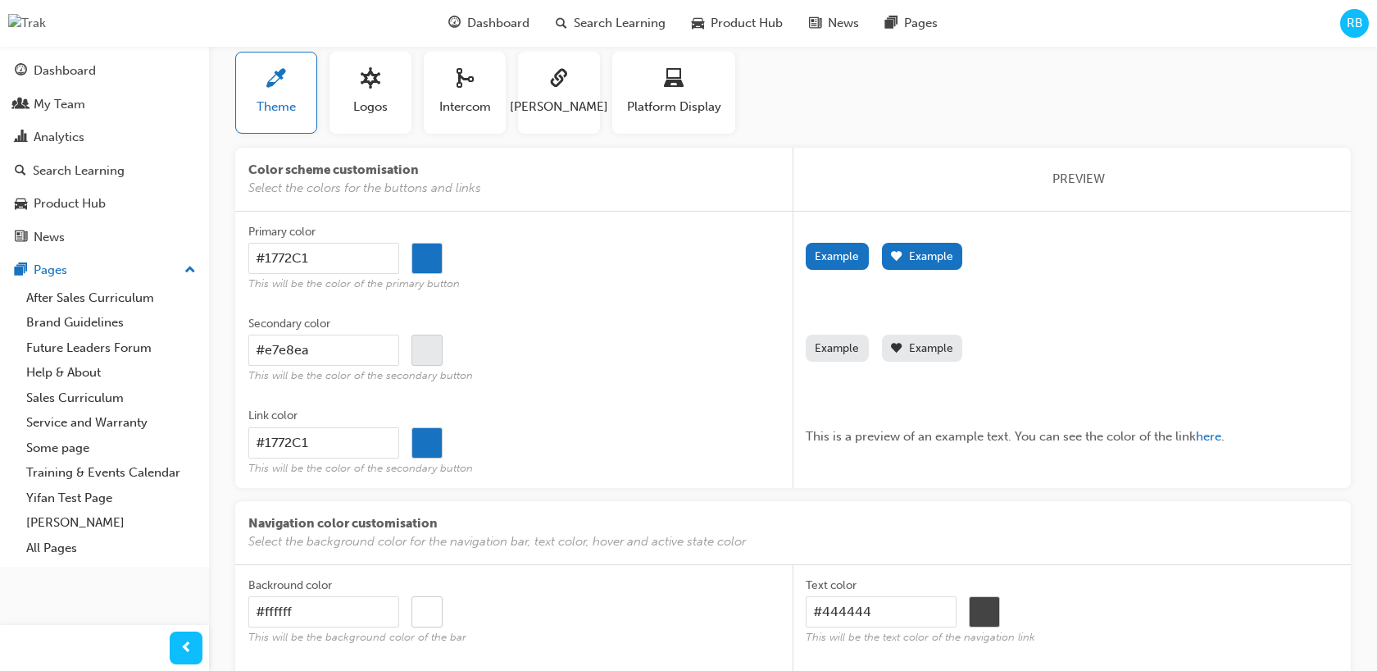
scroll to position [94, 0]
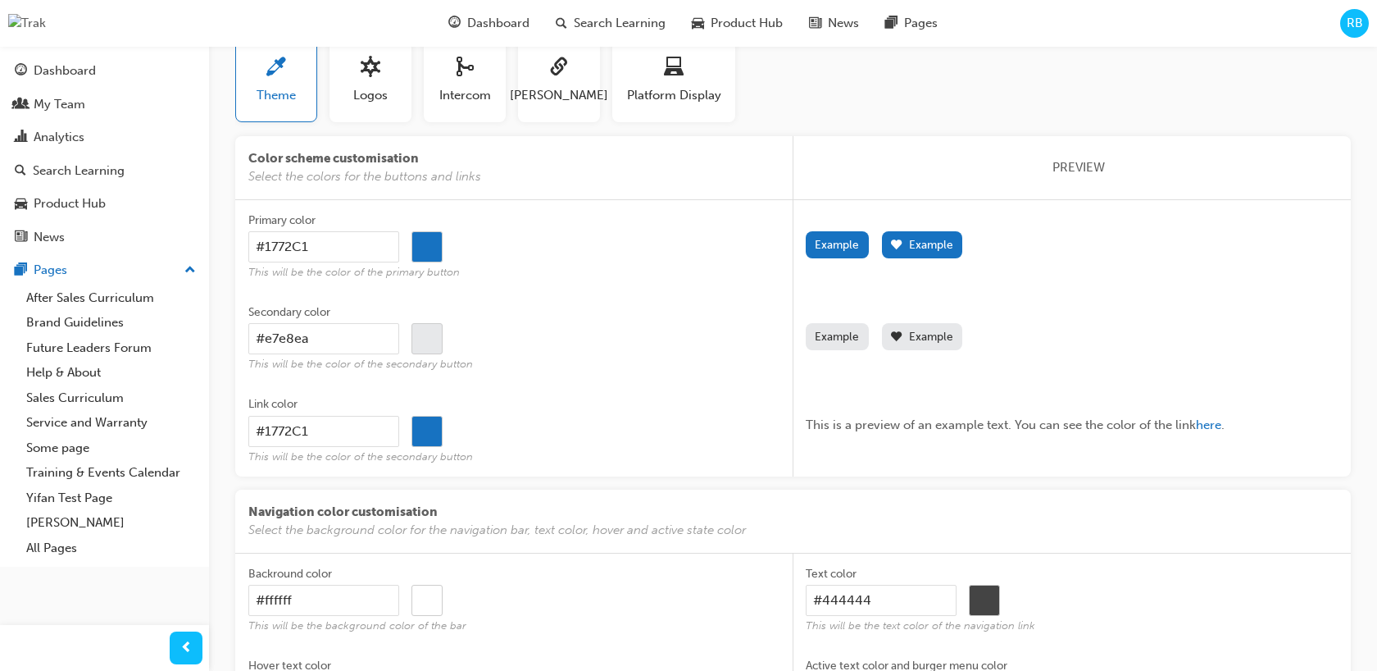
click at [425, 247] on input "#1772c1" at bounding box center [427, 247] width 30 height 31
click at [426, 247] on input "#1772c1" at bounding box center [427, 245] width 30 height 31
type input "#709cc2"
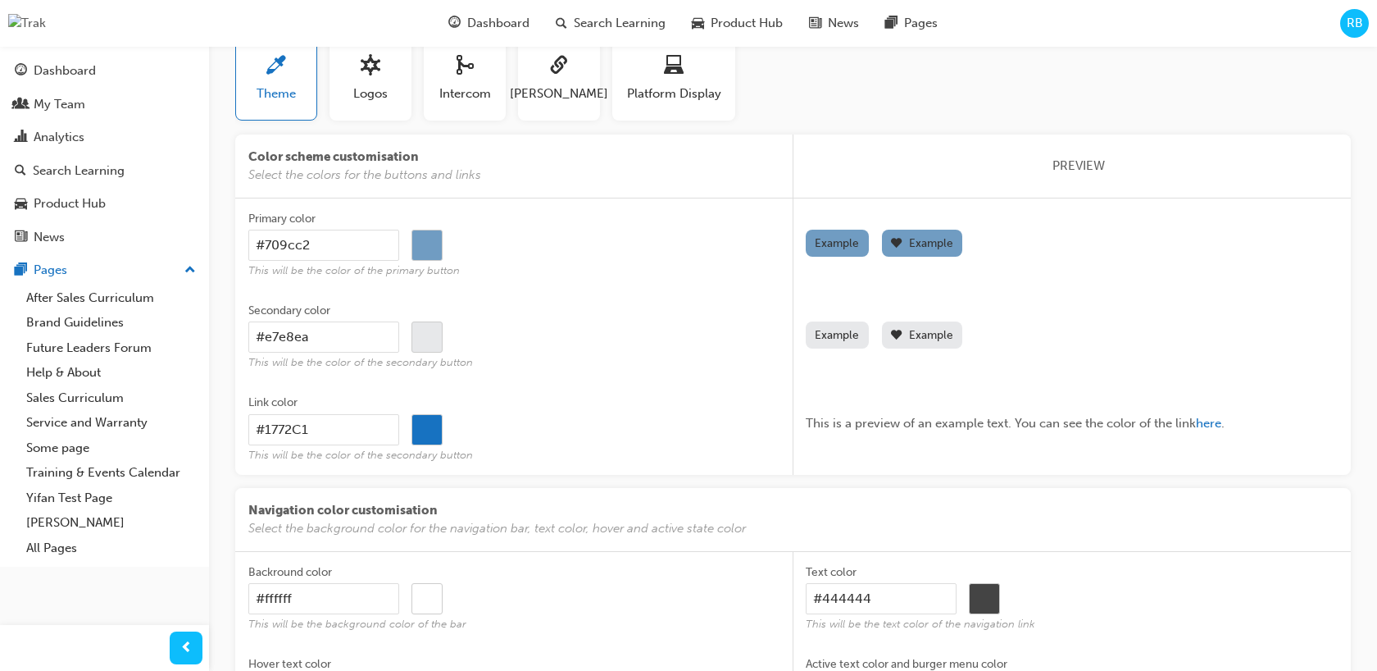
type input "#b7cde1"
click at [429, 251] on input "#b7cde1" at bounding box center [427, 245] width 30 height 31
click at [346, 244] on input "#b7cde1" at bounding box center [323, 245] width 151 height 31
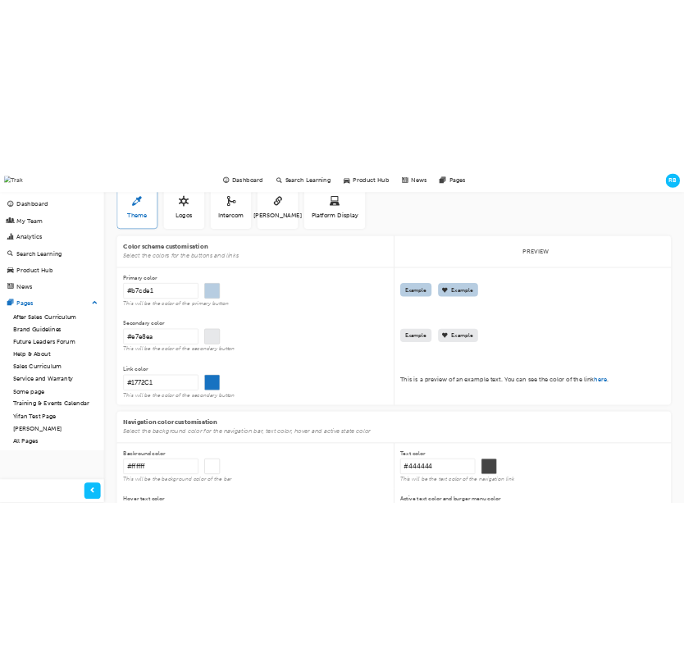
scroll to position [97, 0]
